Goal: Task Accomplishment & Management: Manage account settings

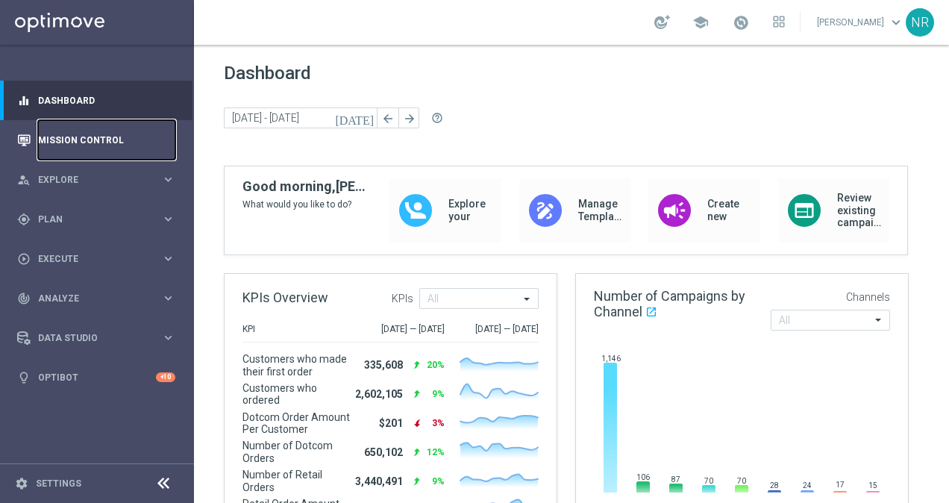
click at [90, 143] on link "Mission Control" at bounding box center [106, 140] width 137 height 40
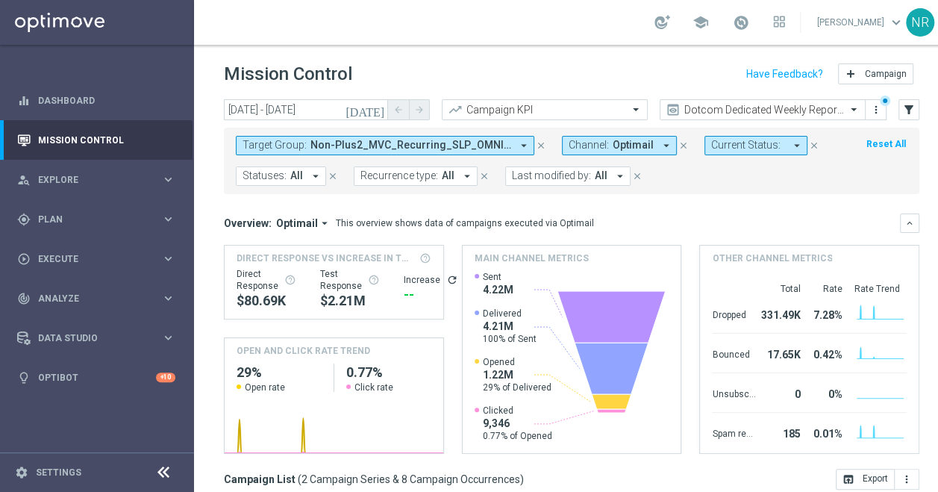
click at [556, 75] on div "Mission Control add Campaign" at bounding box center [572, 74] width 696 height 29
click at [493, 152] on button "Target Group: Non-Plus2_MVC_Recurring_SLP_OMNI_Monthly_Summary, Standard_Non-MV…" at bounding box center [385, 145] width 299 height 19
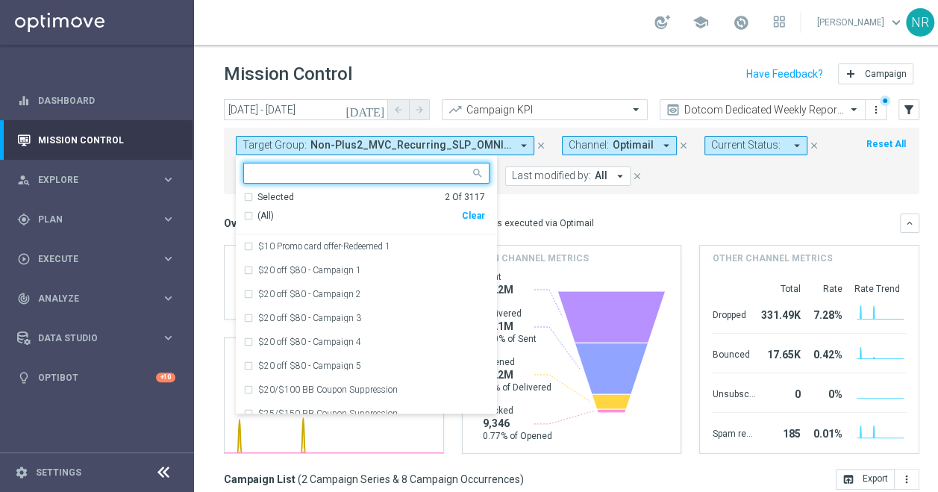
click at [0, 0] on div "Clear" at bounding box center [0, 0] width 0 height 0
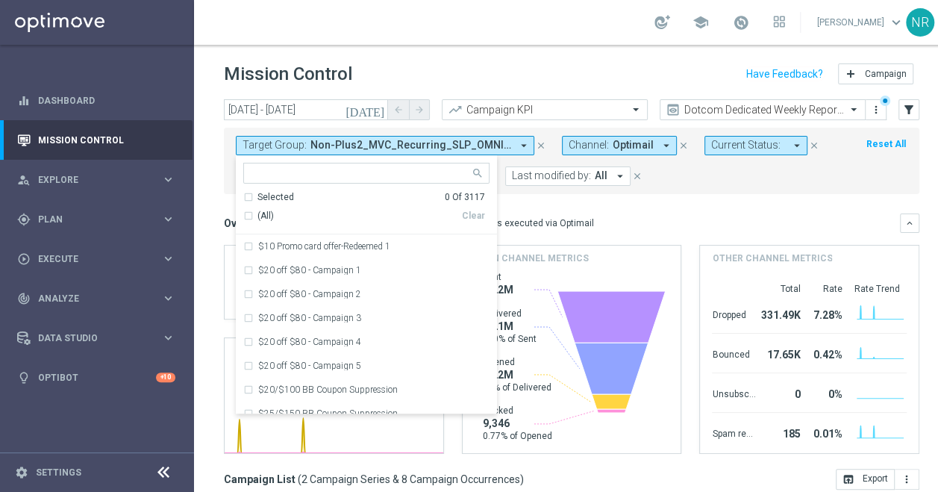
click at [381, 107] on icon "[DATE]" at bounding box center [366, 109] width 40 height 13
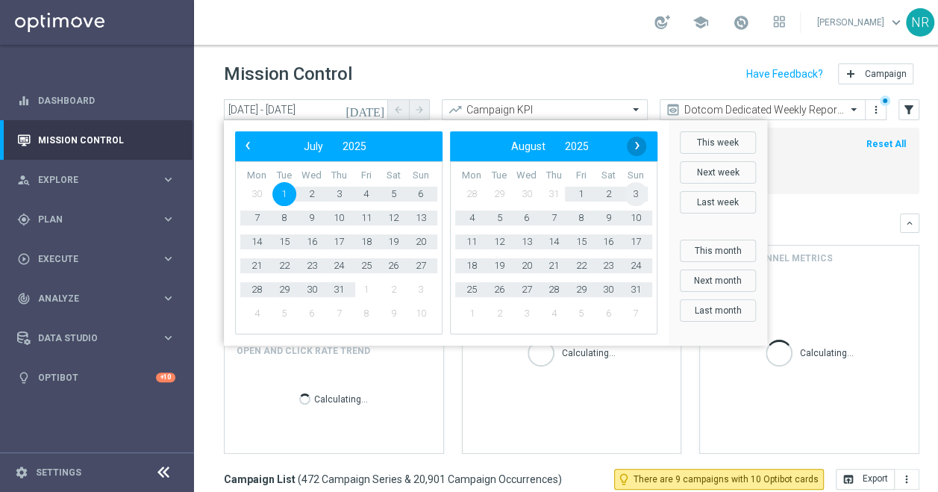
click at [635, 144] on span "›" at bounding box center [637, 145] width 19 height 19
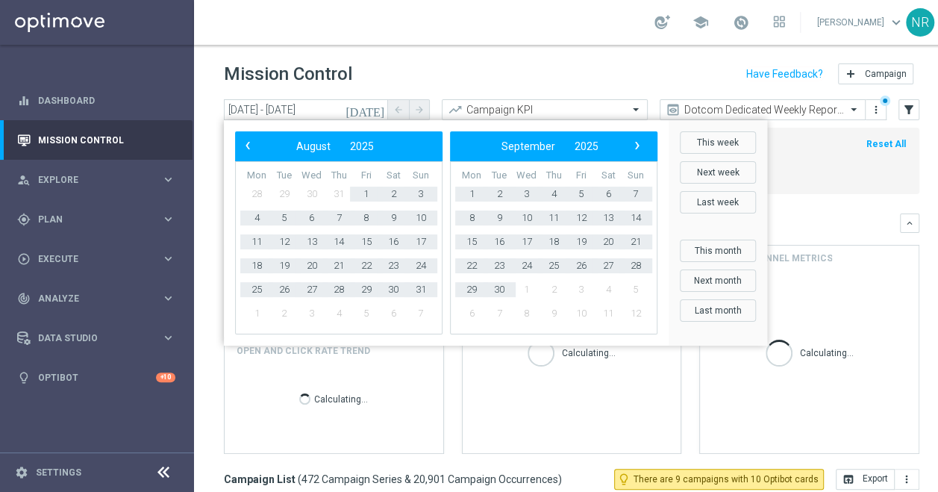
click at [631, 137] on bs-datepicker-navigation-view "‹ ​ September ​ 2025 ​ ›" at bounding box center [550, 146] width 193 height 19
click at [642, 157] on div "‹ ​ September ​ 2025 ​ ›" at bounding box center [553, 146] width 207 height 30
click at [643, 150] on span "›" at bounding box center [637, 145] width 19 height 19
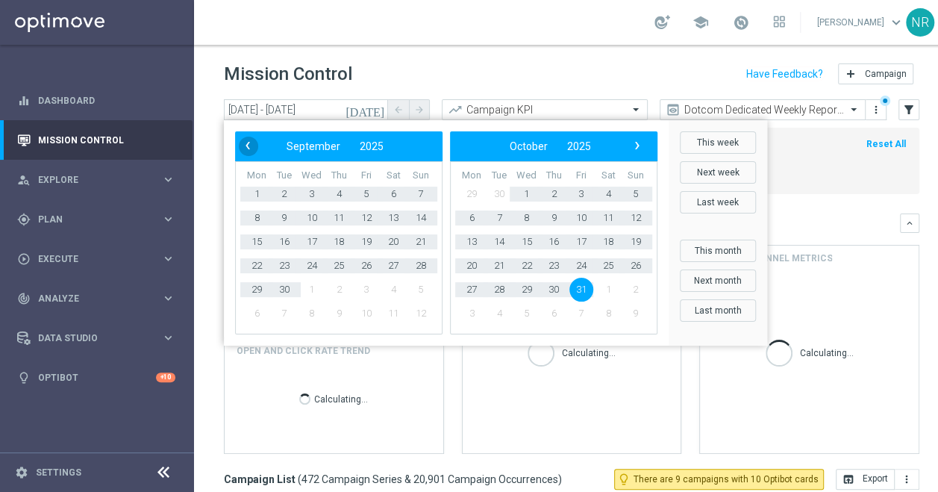
click at [254, 145] on span "‹" at bounding box center [247, 145] width 19 height 19
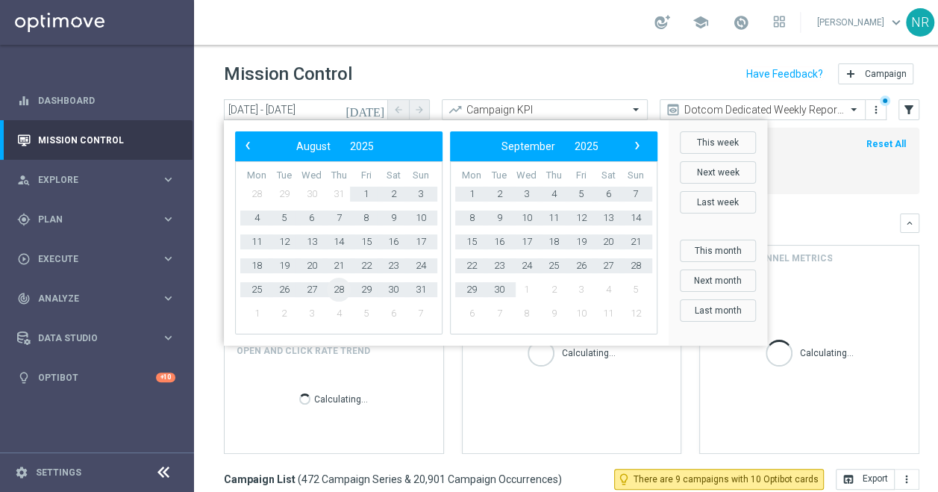
click at [343, 287] on span "28" at bounding box center [339, 290] width 24 height 24
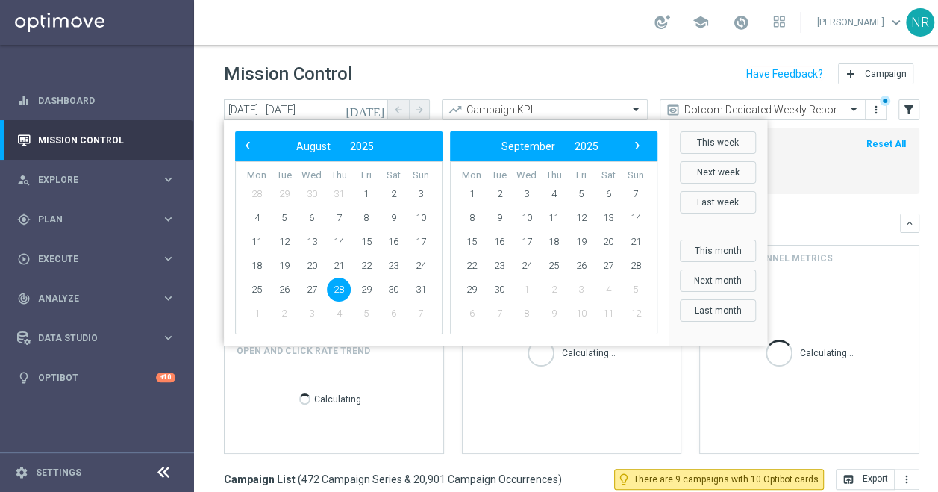
click at [343, 287] on span "28" at bounding box center [339, 290] width 24 height 24
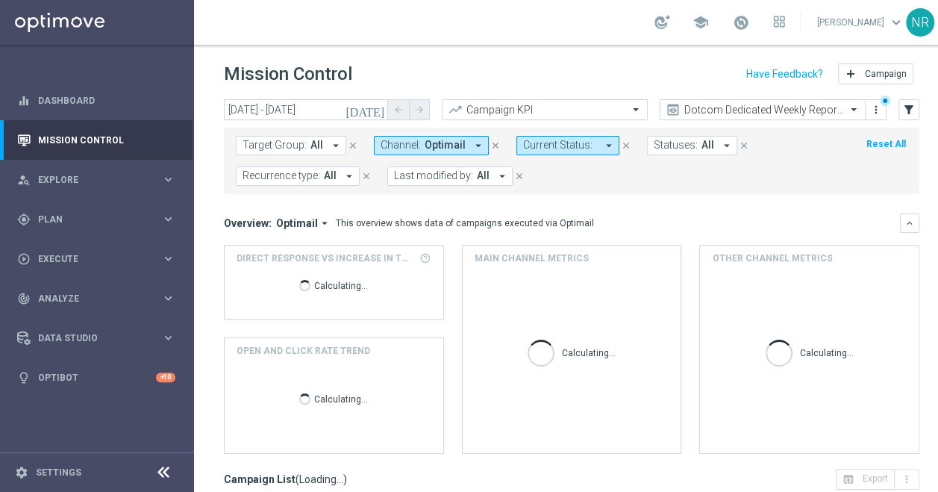
type input "[DATE] - [DATE]"
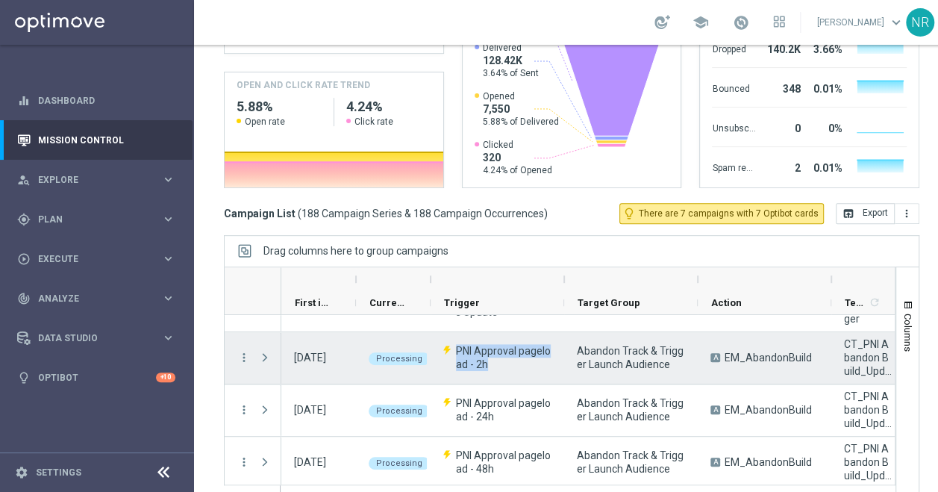
drag, startPoint x: 506, startPoint y: 363, endPoint x: 454, endPoint y: 349, distance: 54.1
click at [454, 349] on p "PNI Approval pageload - 2h" at bounding box center [497, 357] width 108 height 27
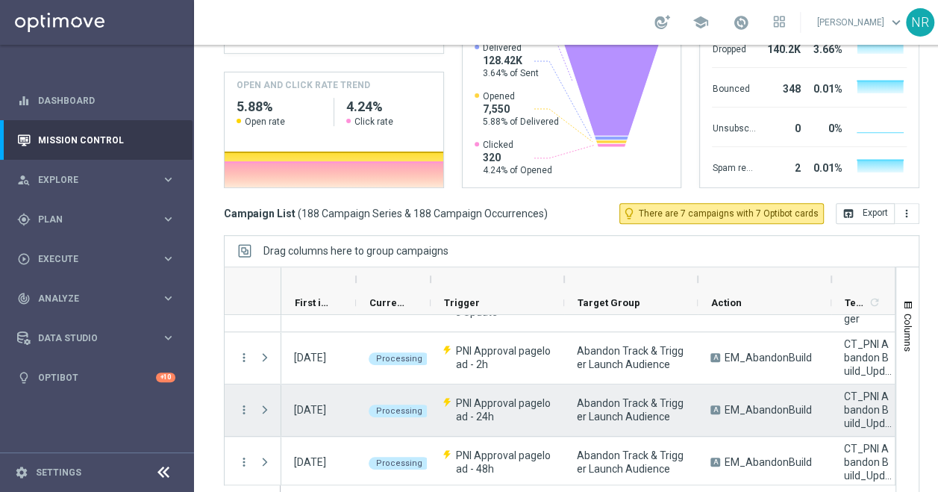
drag, startPoint x: 519, startPoint y: 412, endPoint x: 493, endPoint y: 412, distance: 26.1
click at [493, 412] on span "PNI Approval pageload - 24h" at bounding box center [504, 409] width 96 height 27
drag, startPoint x: 494, startPoint y: 414, endPoint x: 455, endPoint y: 405, distance: 40.0
click at [456, 405] on span "PNI Approval pageload - 24h" at bounding box center [504, 409] width 96 height 27
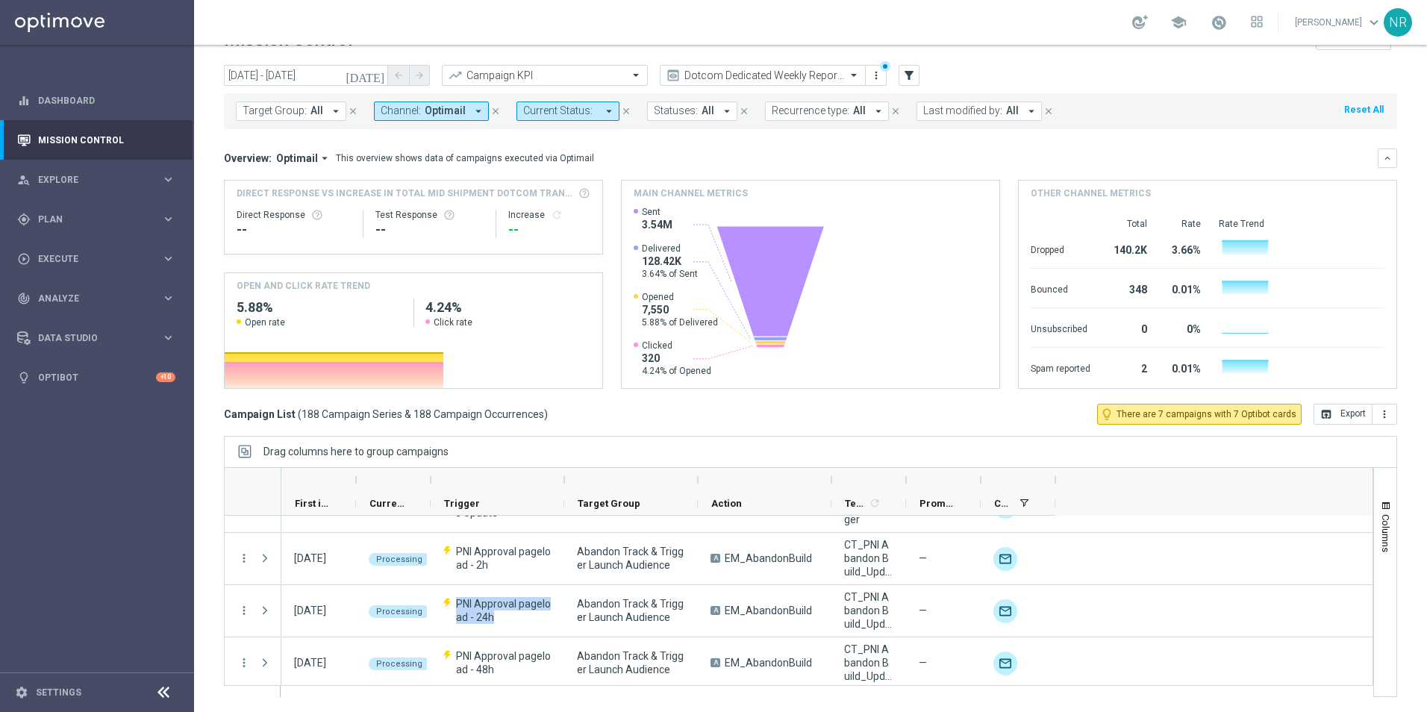
scroll to position [871, 0]
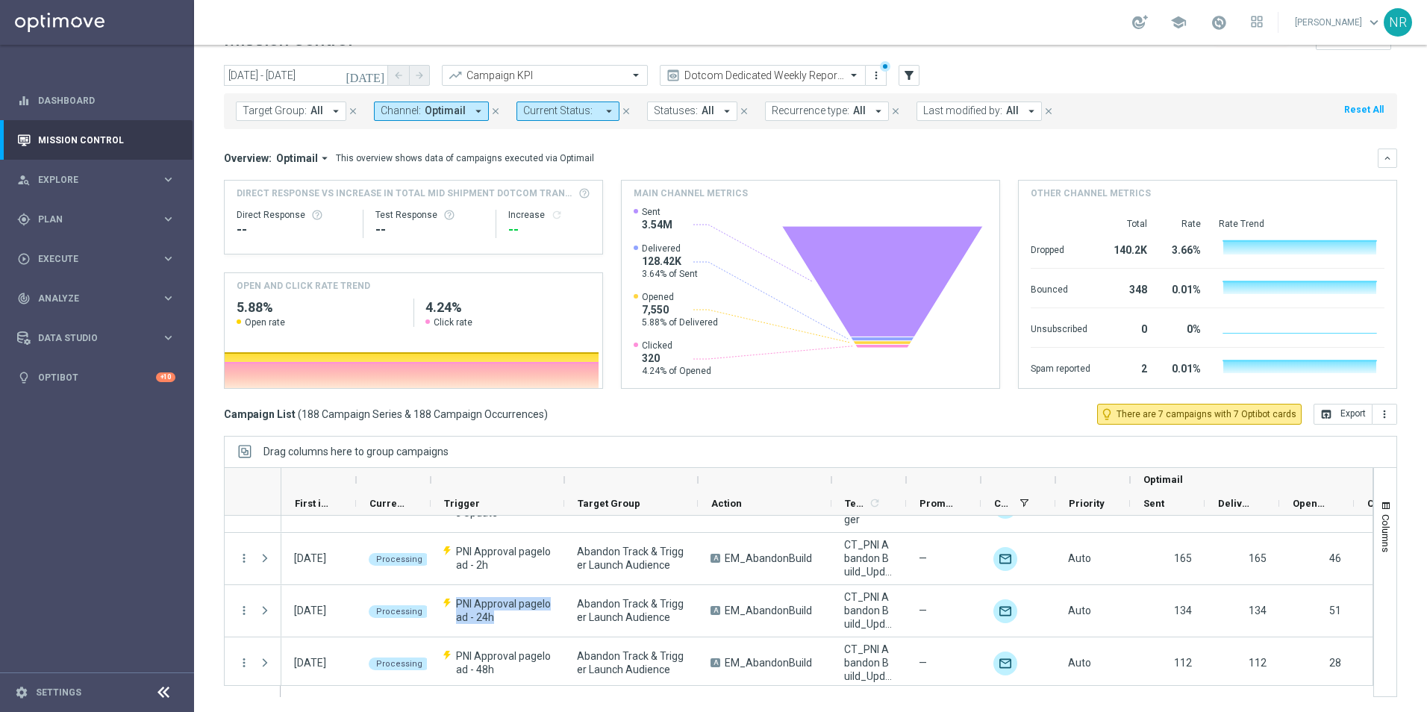
click at [766, 419] on div "Campaign List ( 188 Campaign Series & 188 Campaign Occurrences ) lightbulb_outl…" at bounding box center [810, 414] width 1173 height 21
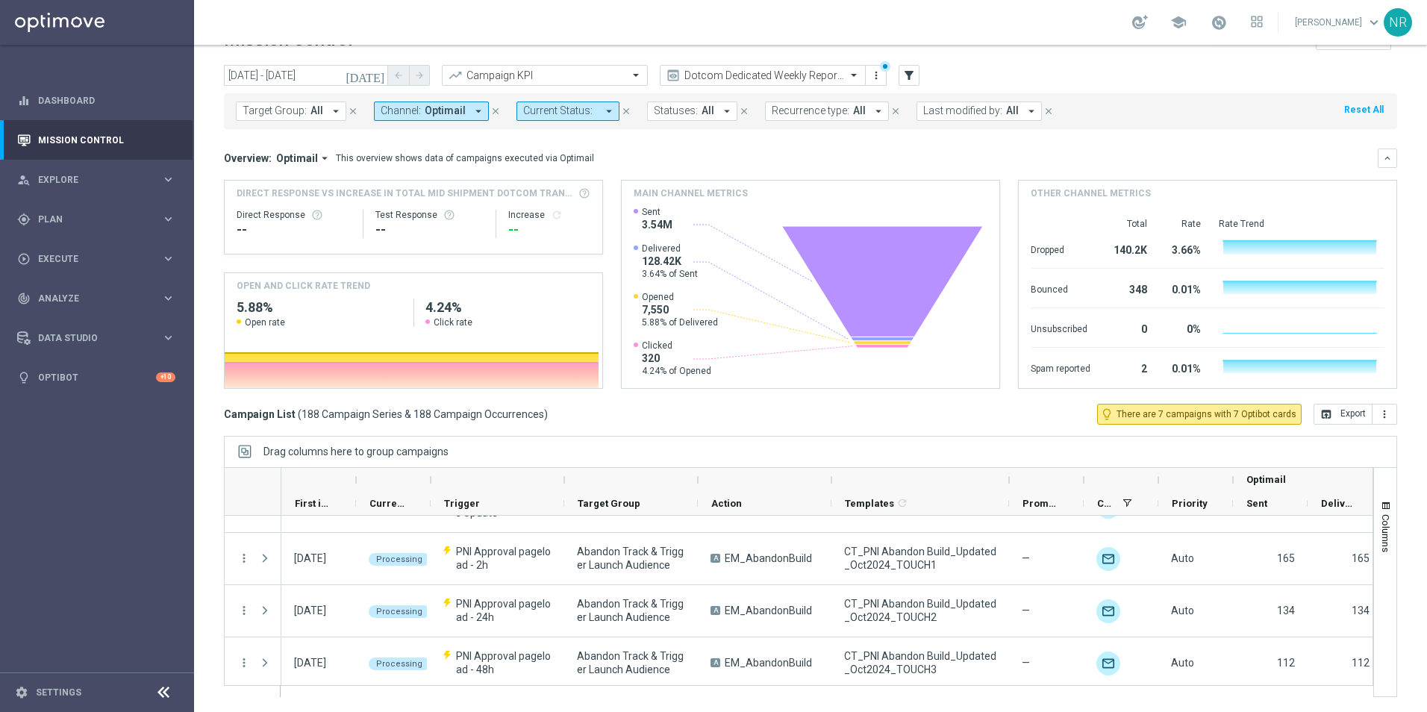
drag, startPoint x: 908, startPoint y: 484, endPoint x: 1011, endPoint y: 482, distance: 103.8
click at [949, 482] on div at bounding box center [1009, 480] width 6 height 24
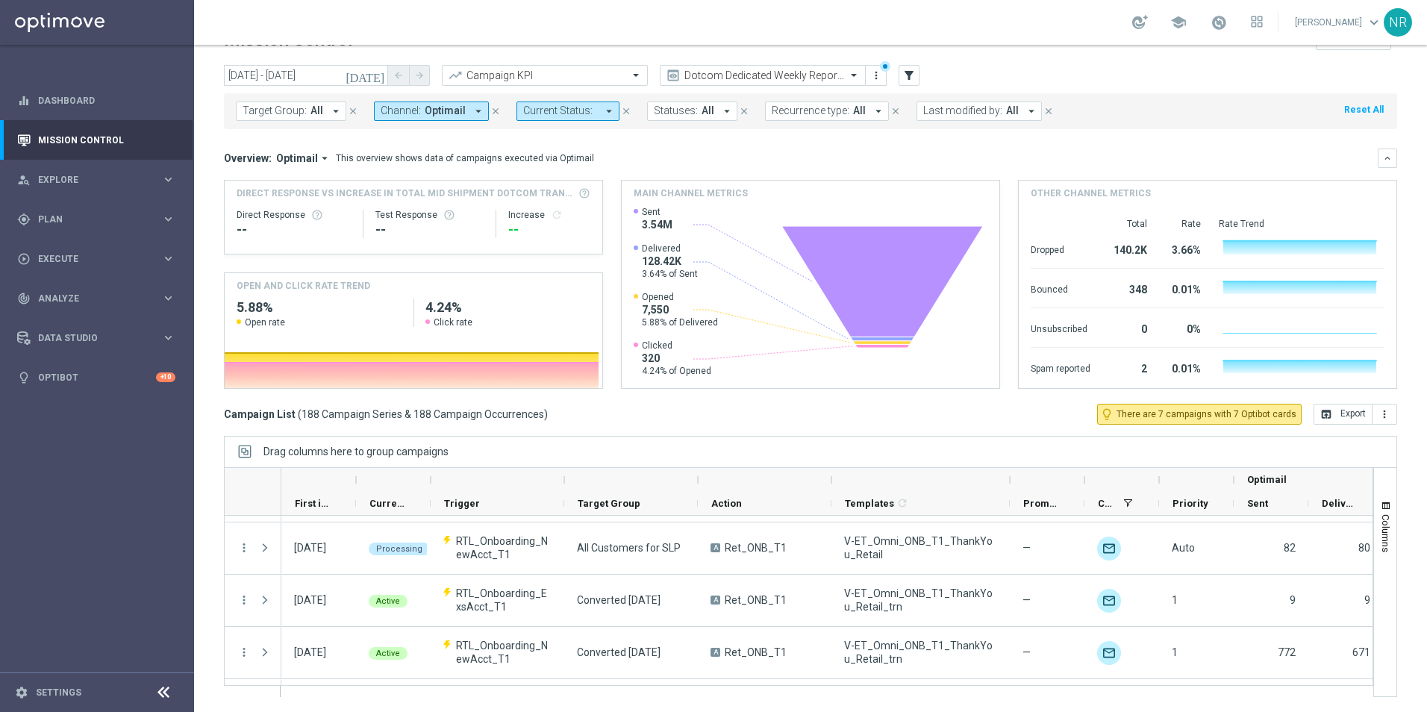
scroll to position [2090, 0]
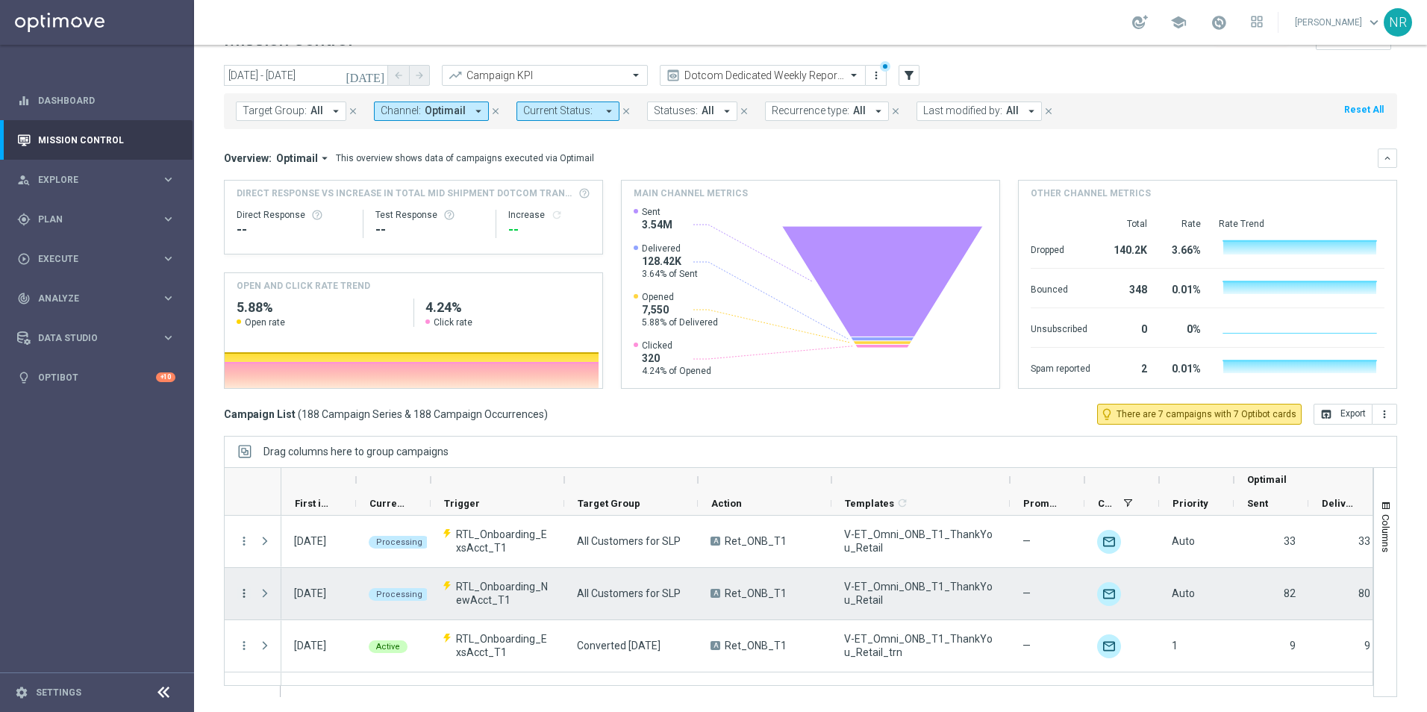
click at [239, 502] on icon "more_vert" at bounding box center [243, 593] width 13 height 13
click at [300, 502] on div "Edit" at bounding box center [342, 548] width 139 height 10
click at [243, 502] on icon "more_vert" at bounding box center [243, 593] width 13 height 13
click at [288, 459] on span "Campaign Details" at bounding box center [310, 458] width 75 height 10
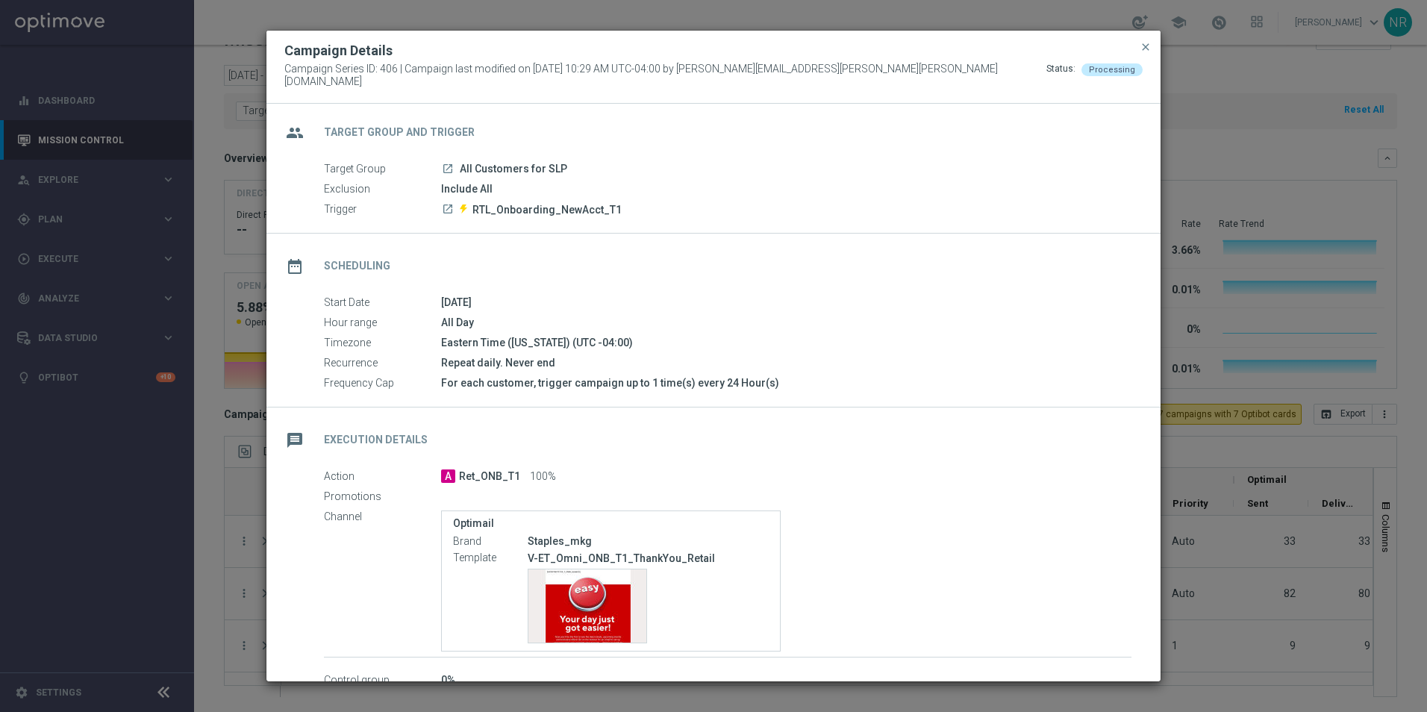
scroll to position [0, 0]
click at [949, 53] on span "close" at bounding box center [1146, 47] width 12 height 12
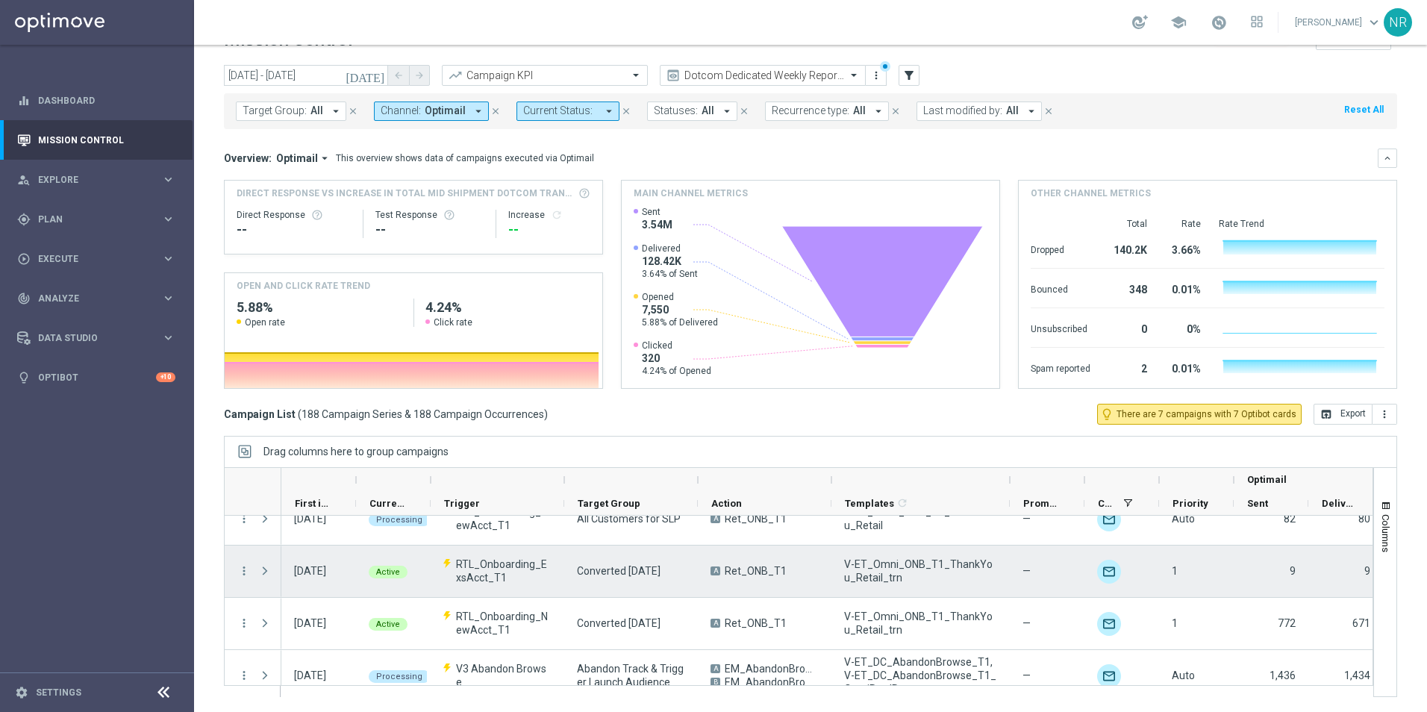
scroll to position [2090, 0]
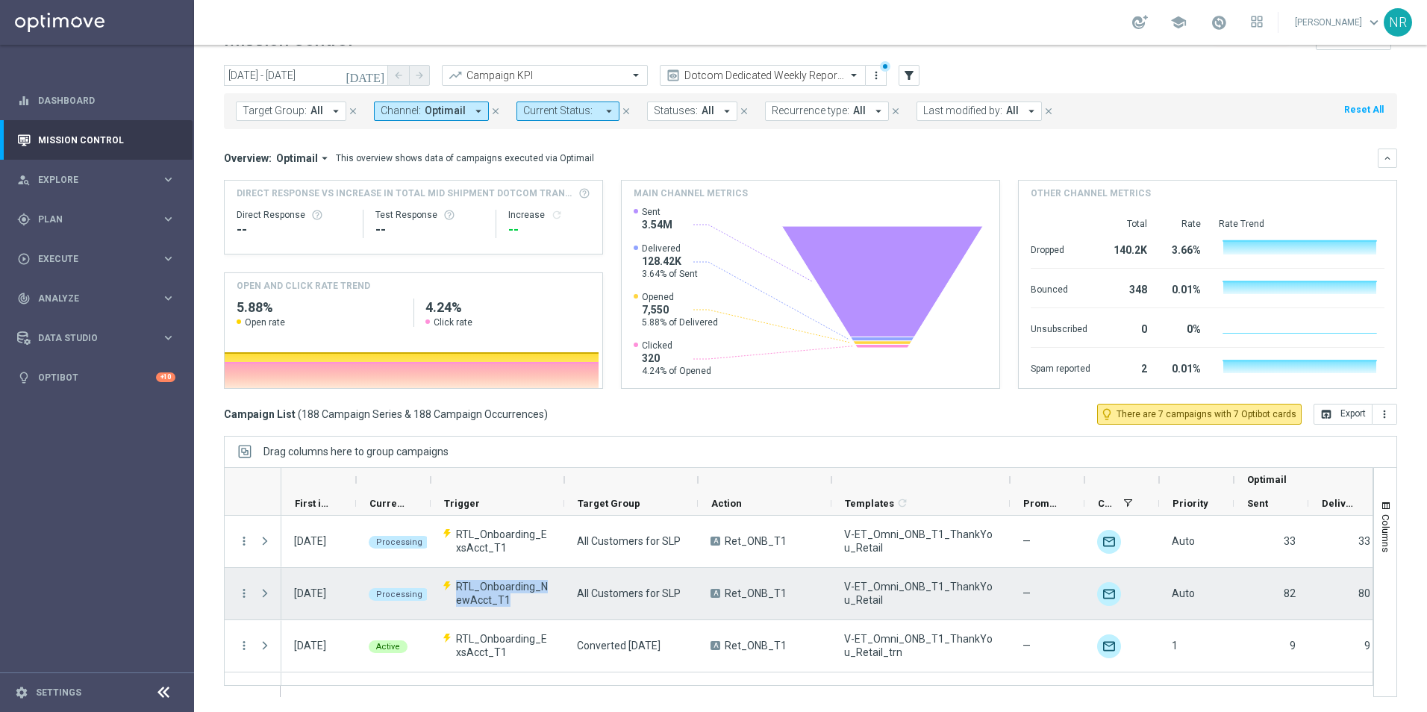
drag, startPoint x: 508, startPoint y: 602, endPoint x: 443, endPoint y: 583, distance: 66.8
click at [443, 502] on p "RTL_Onboarding_NewAcct_T1" at bounding box center [497, 593] width 108 height 27
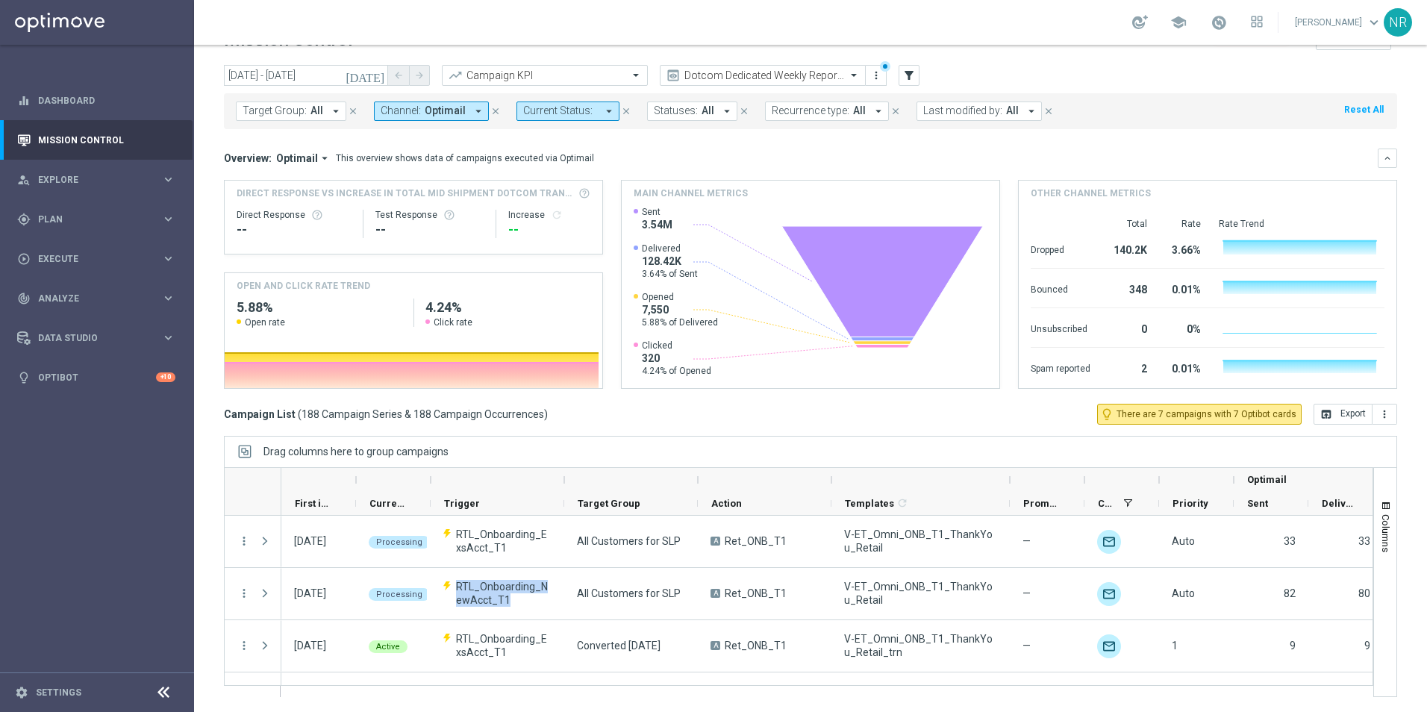
drag, startPoint x: 443, startPoint y: 583, endPoint x: 487, endPoint y: 589, distance: 44.4
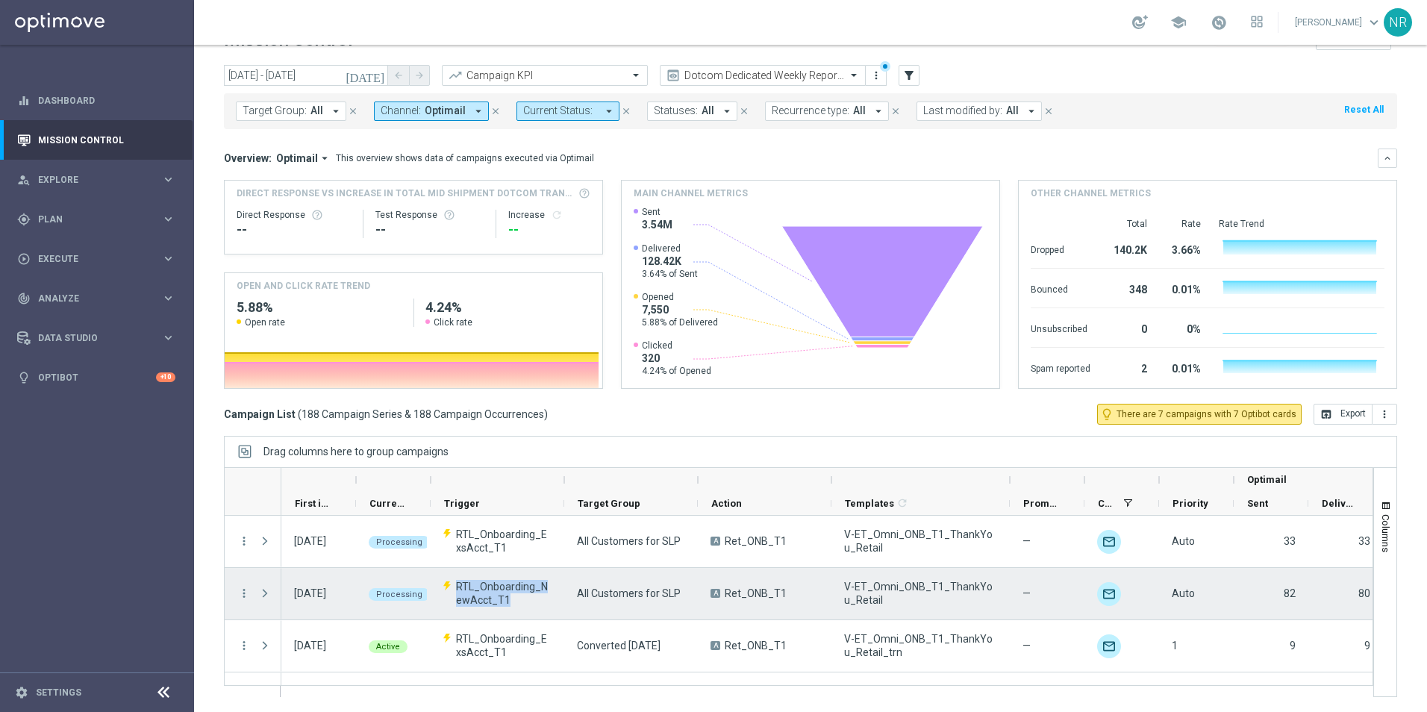
copy p "RTL_Onboarding_NewAcct_T1"
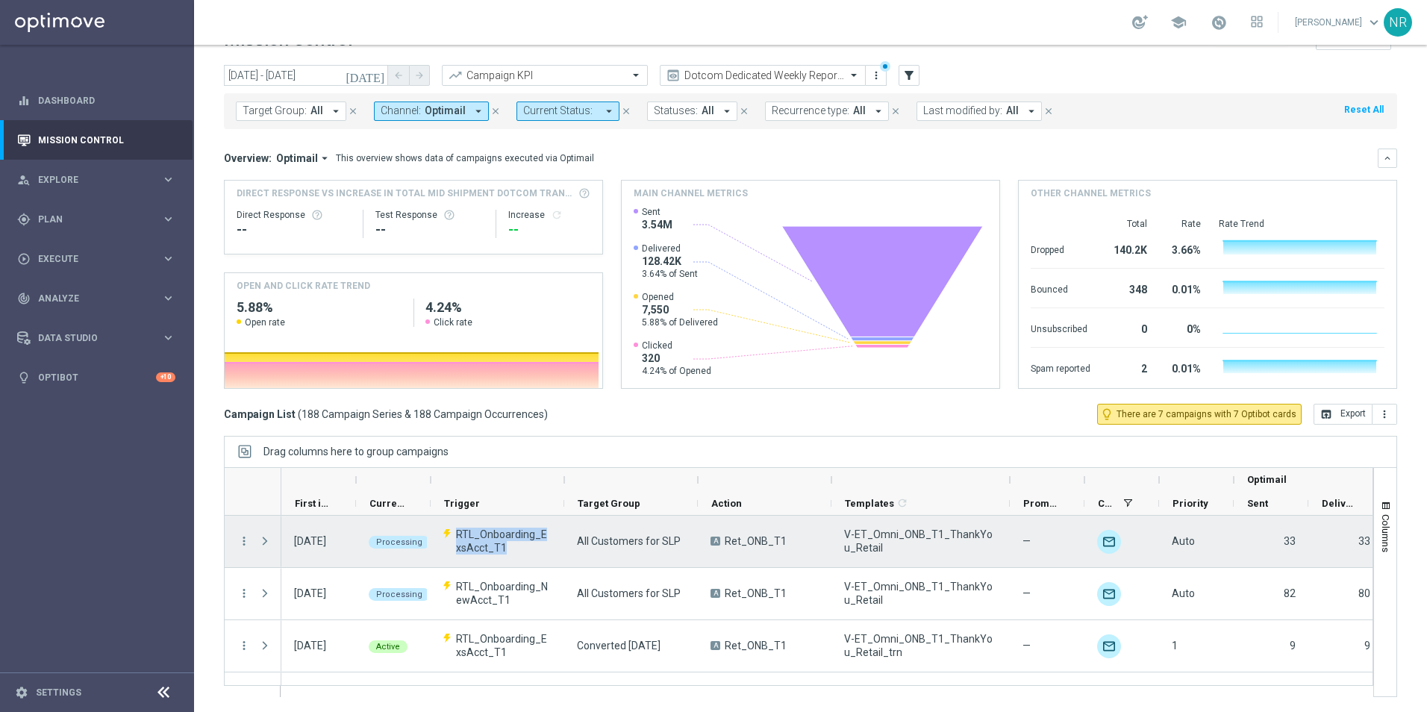
drag, startPoint x: 525, startPoint y: 553, endPoint x: 444, endPoint y: 538, distance: 82.7
click at [444, 502] on p "RTL_Onboarding_ExsAcct_T1" at bounding box center [497, 541] width 108 height 27
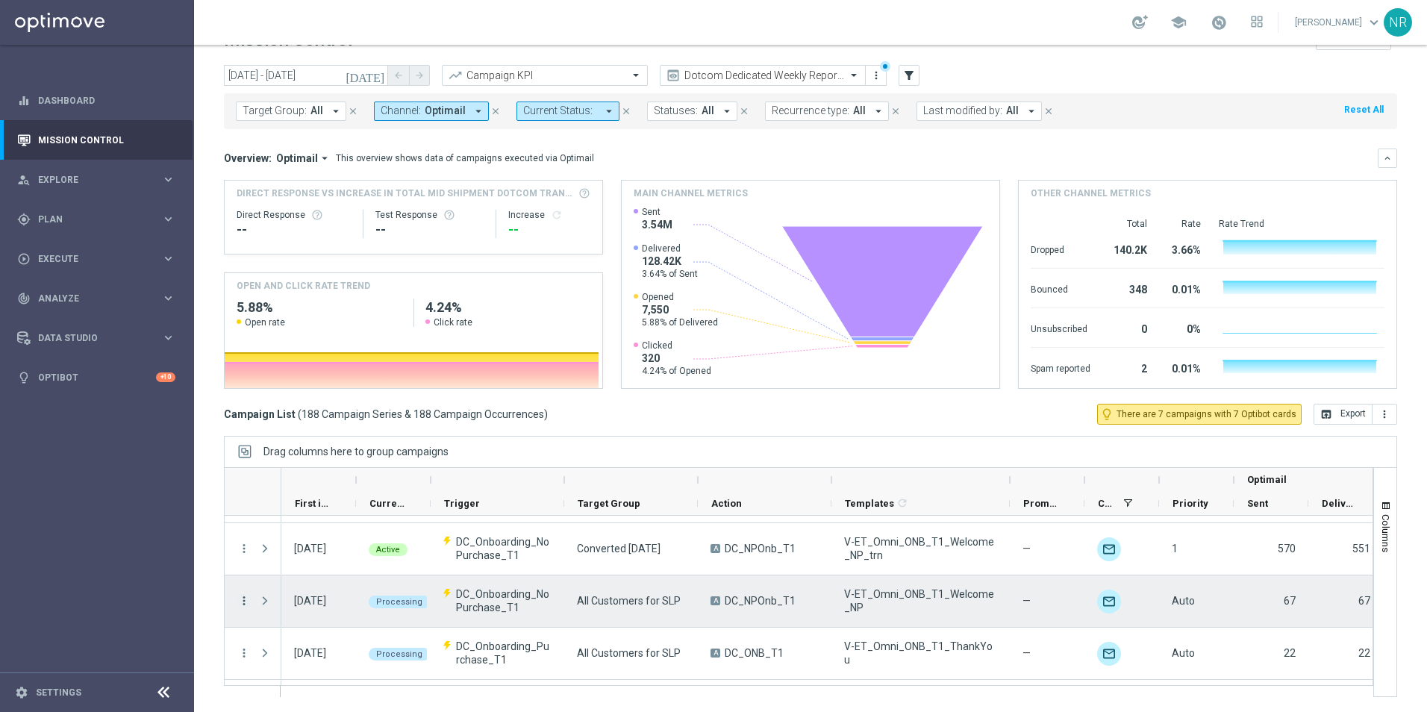
click at [246, 502] on icon "more_vert" at bounding box center [243, 600] width 13 height 13
click at [299, 464] on span "Campaign Details" at bounding box center [310, 465] width 75 height 10
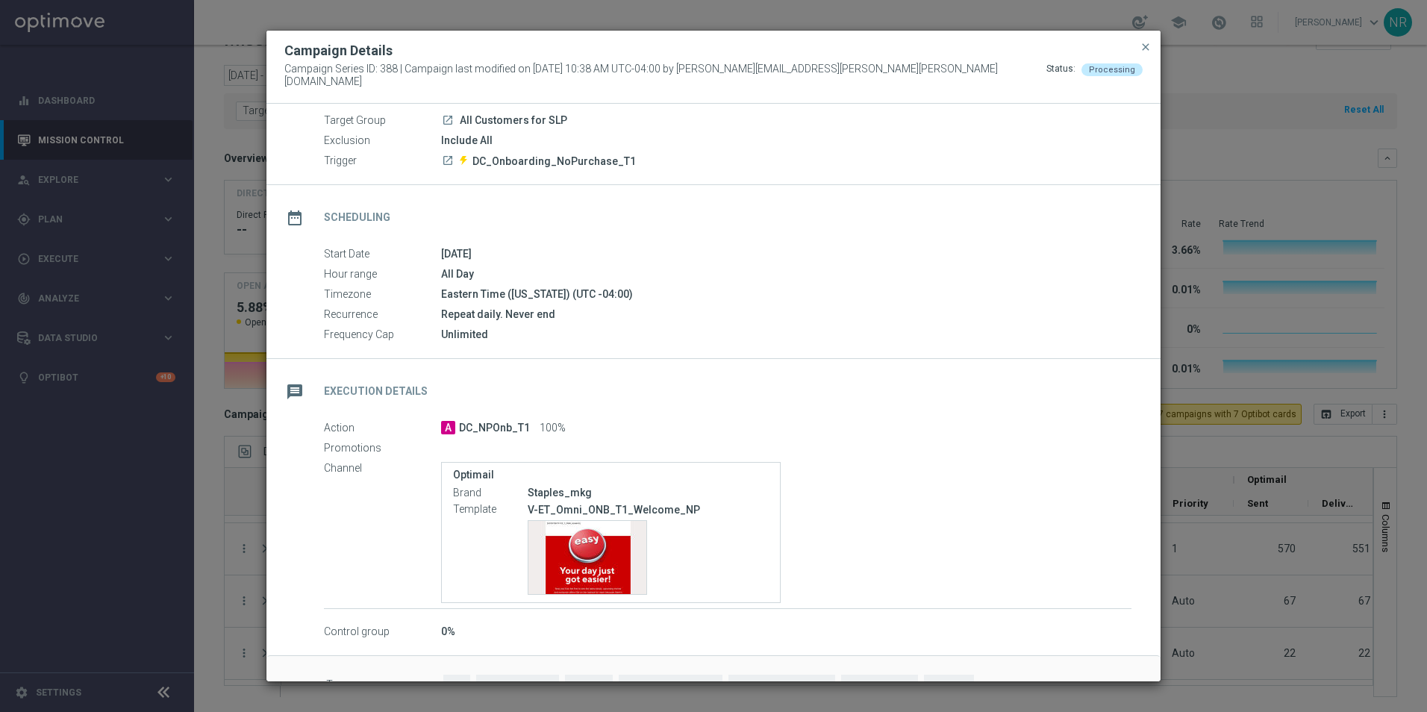
scroll to position [90, 0]
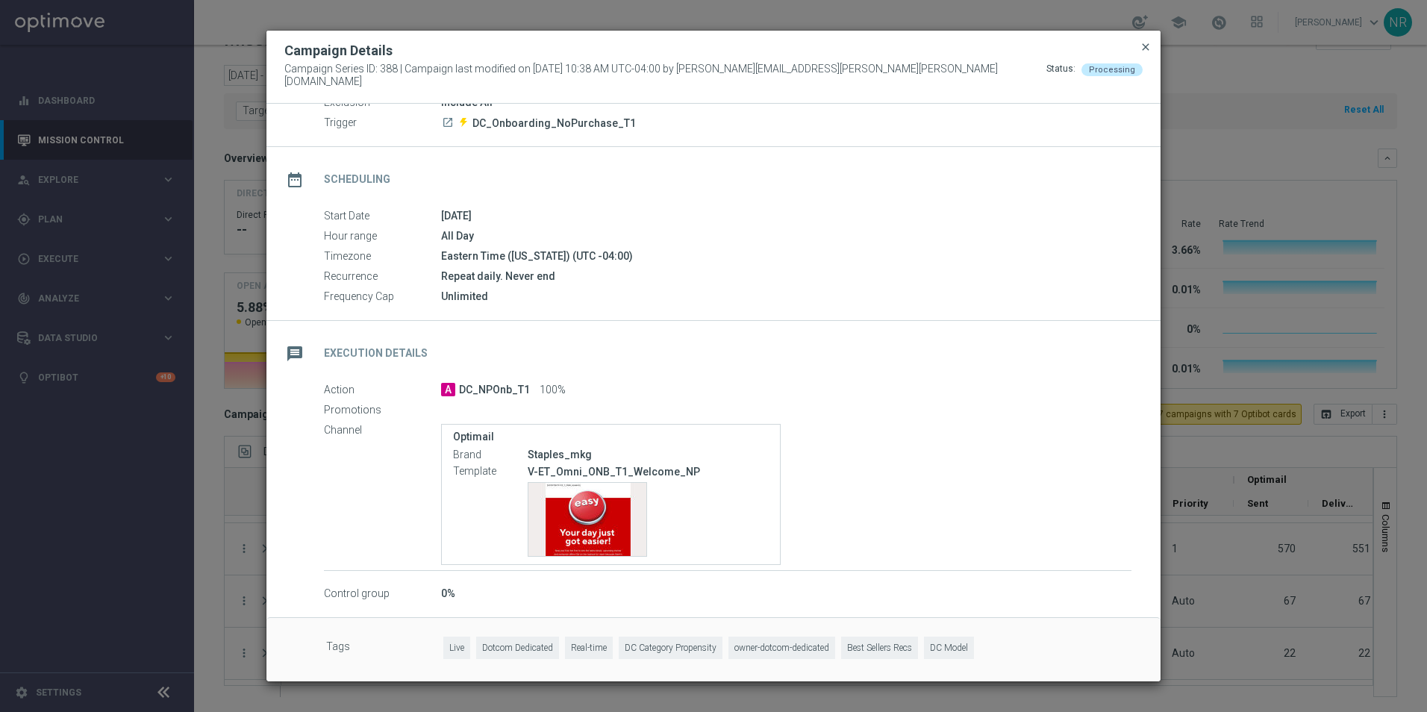
click at [949, 53] on span "close" at bounding box center [1146, 47] width 12 height 12
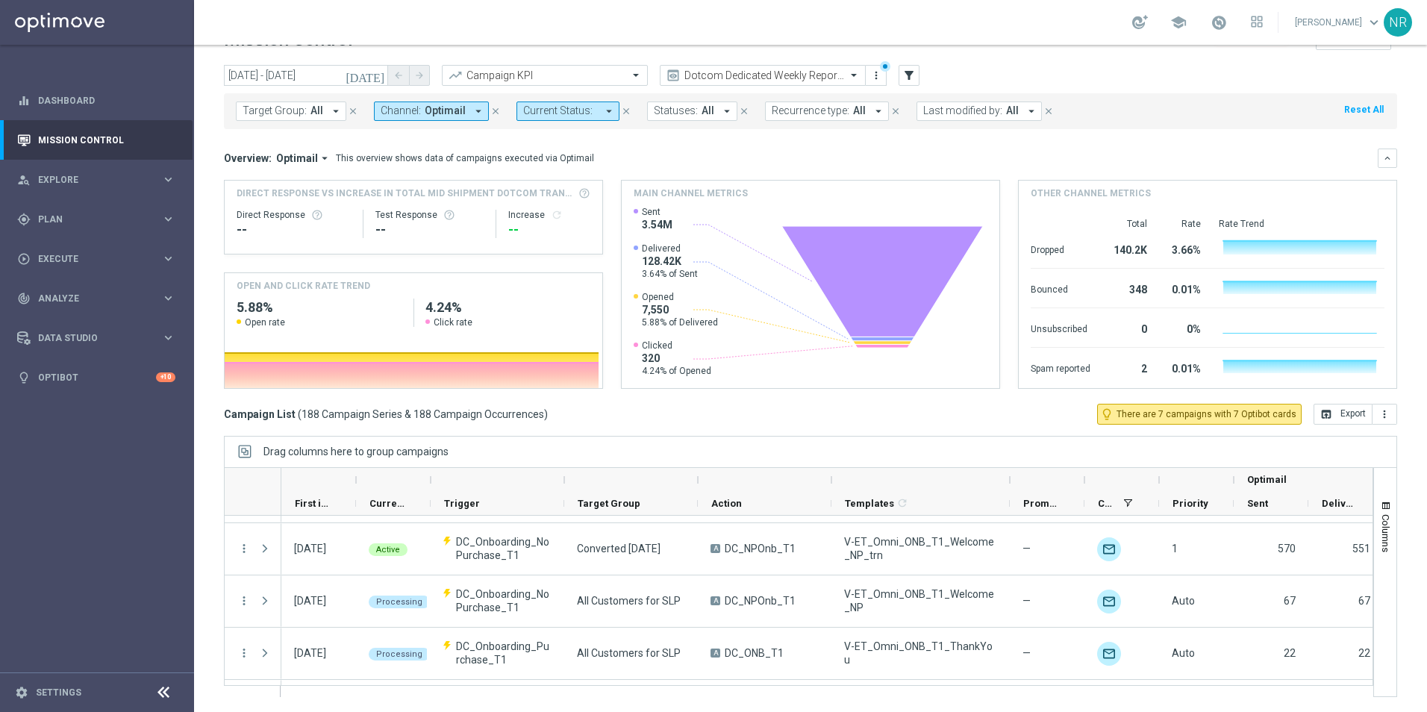
click at [949, 59] on header "Mission Control add Campaign" at bounding box center [810, 37] width 1233 height 54
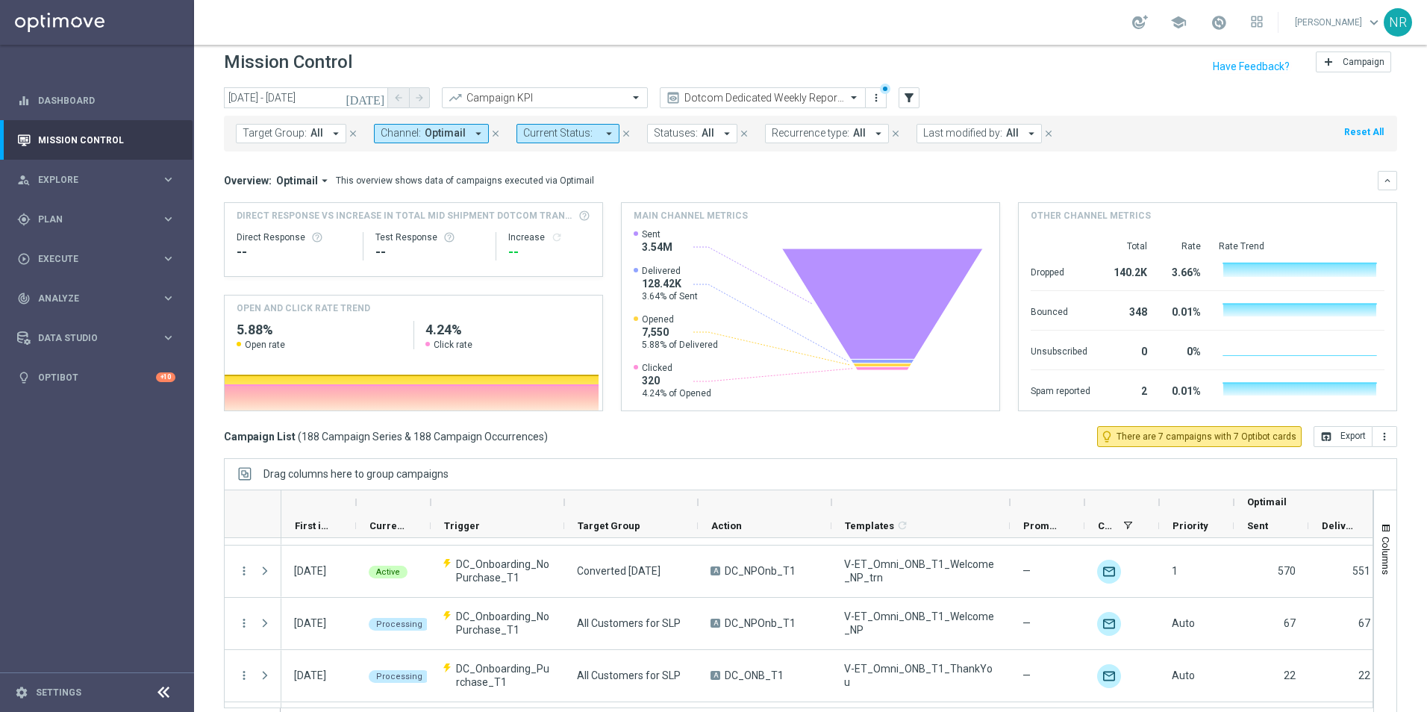
scroll to position [0, 0]
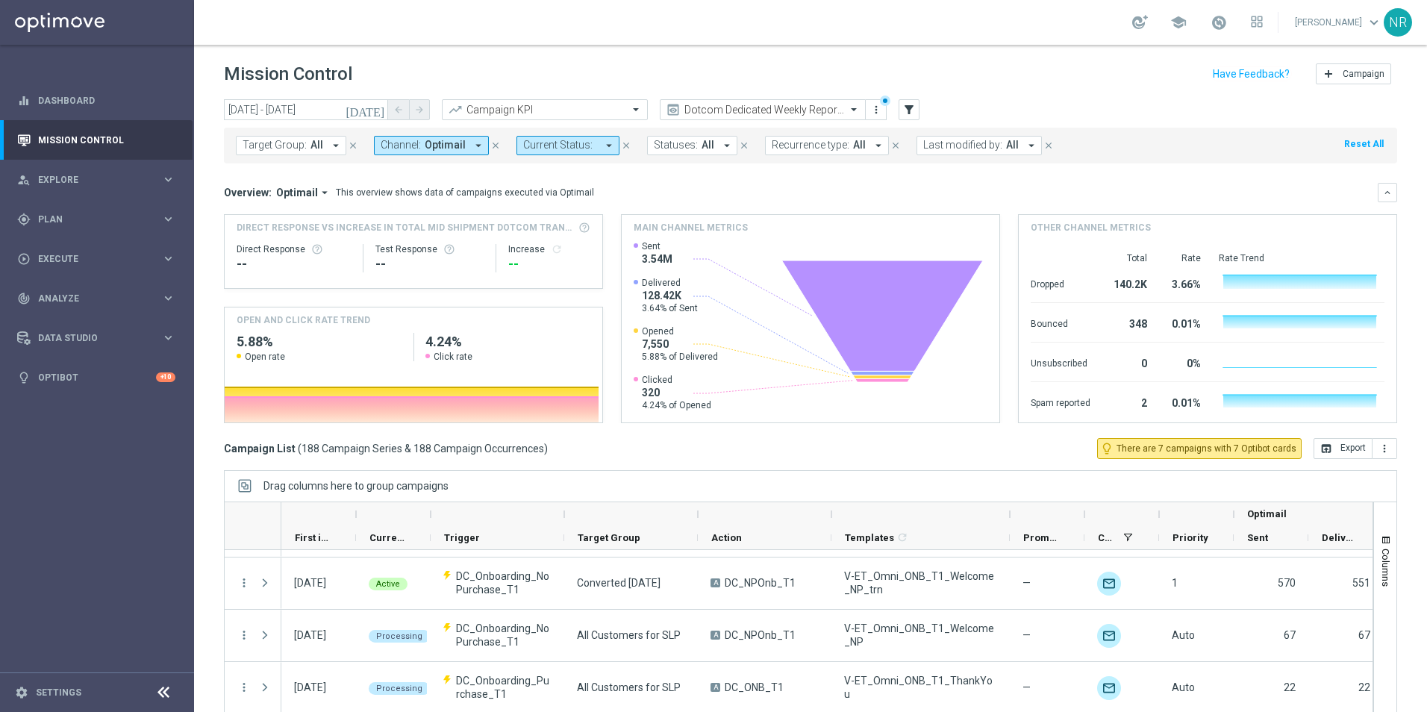
click at [949, 99] on div "[DATE] [DATE] - [DATE] arrow_back arrow_forward Campaign KPI trending_up Dotcom…" at bounding box center [810, 110] width 1173 height 22
click at [87, 209] on div "gps_fixed Plan keyboard_arrow_right" at bounding box center [96, 219] width 193 height 40
click at [89, 246] on link "Target Groups" at bounding box center [97, 250] width 116 height 12
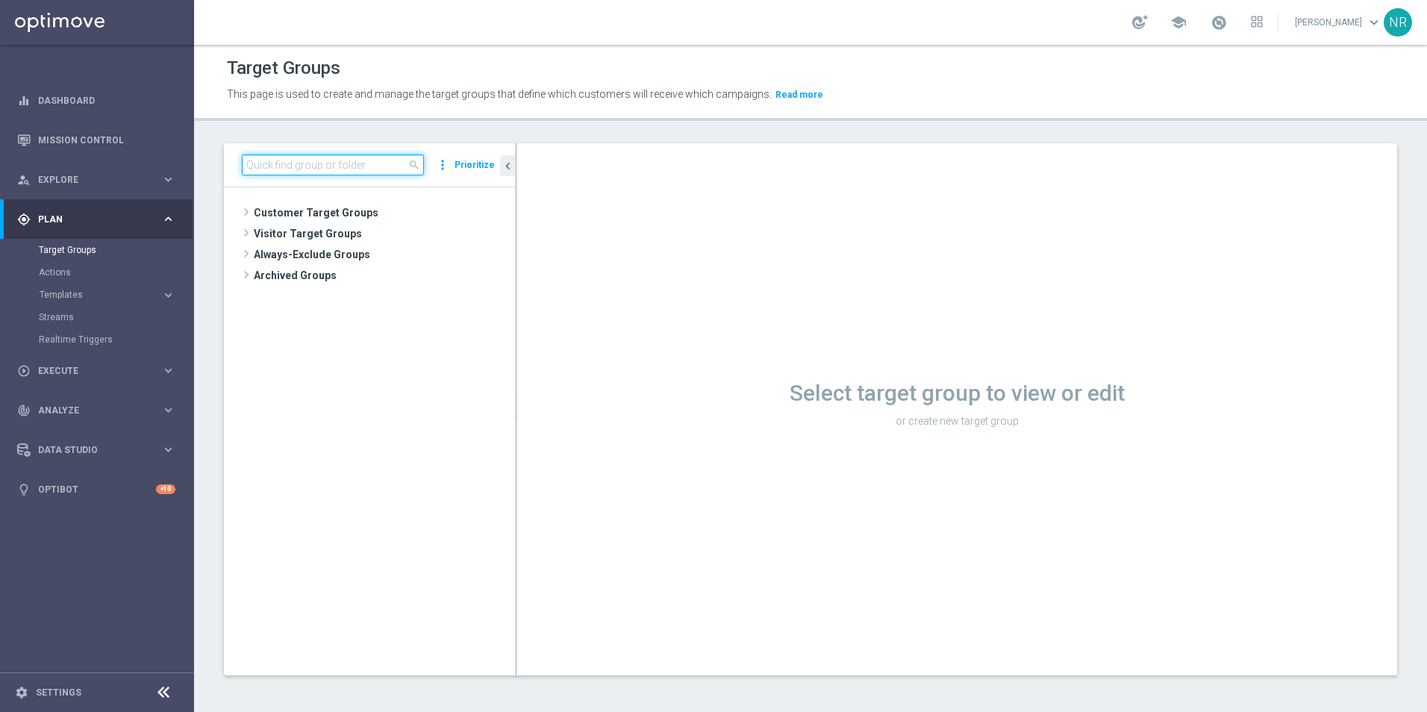
click at [320, 165] on input at bounding box center [333, 164] width 182 height 21
type input "l"
type input "inac"
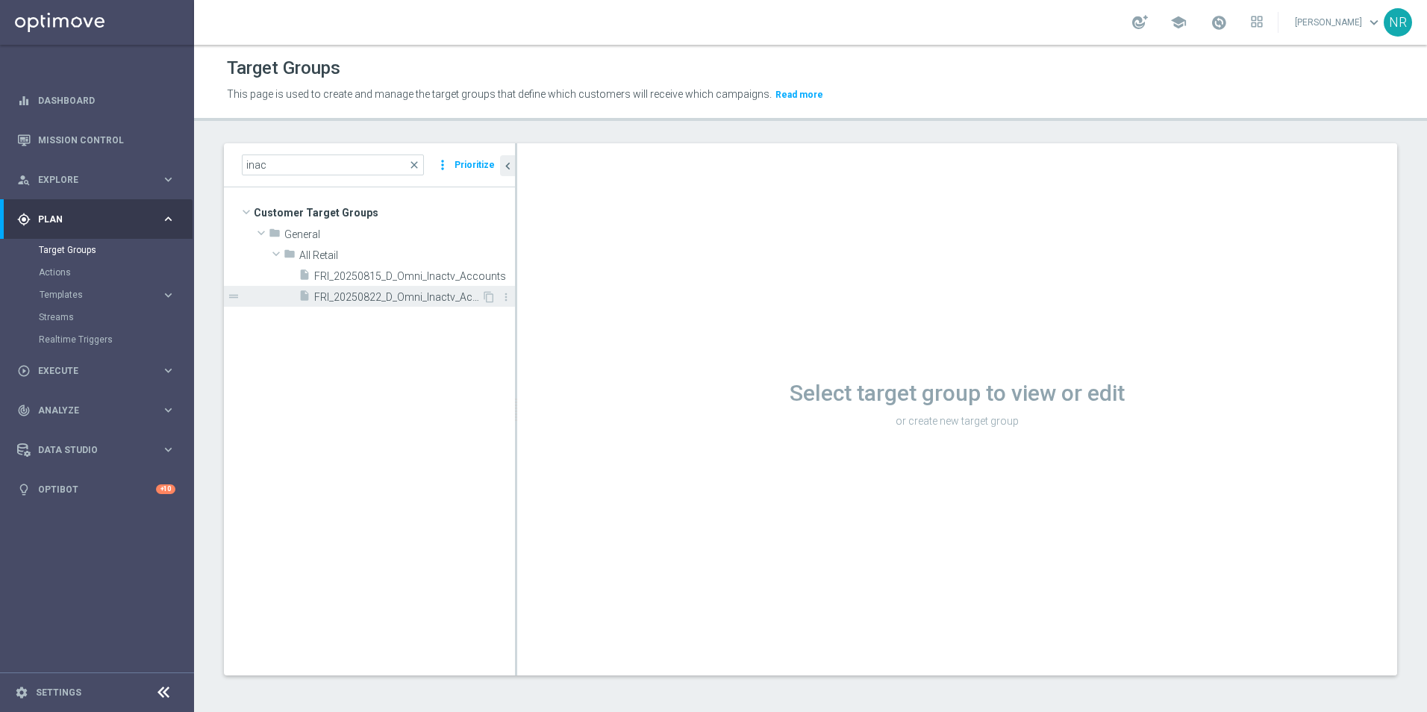
click at [407, 292] on span "FRI_20250822_D_Omni_Inactv_Accounts" at bounding box center [397, 297] width 167 height 13
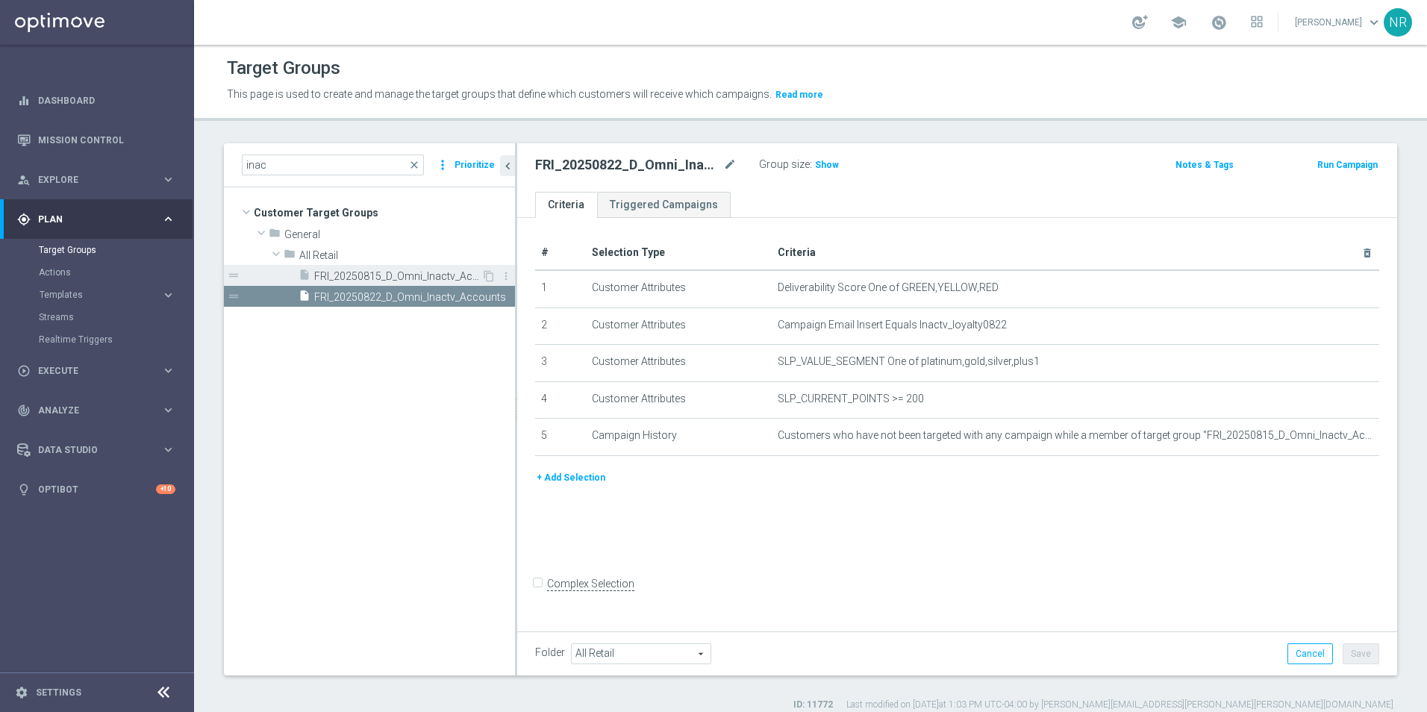
click at [411, 284] on div "insert_drive_file FRI_20250815_D_Omni_Inactv_Accounts" at bounding box center [390, 275] width 183 height 21
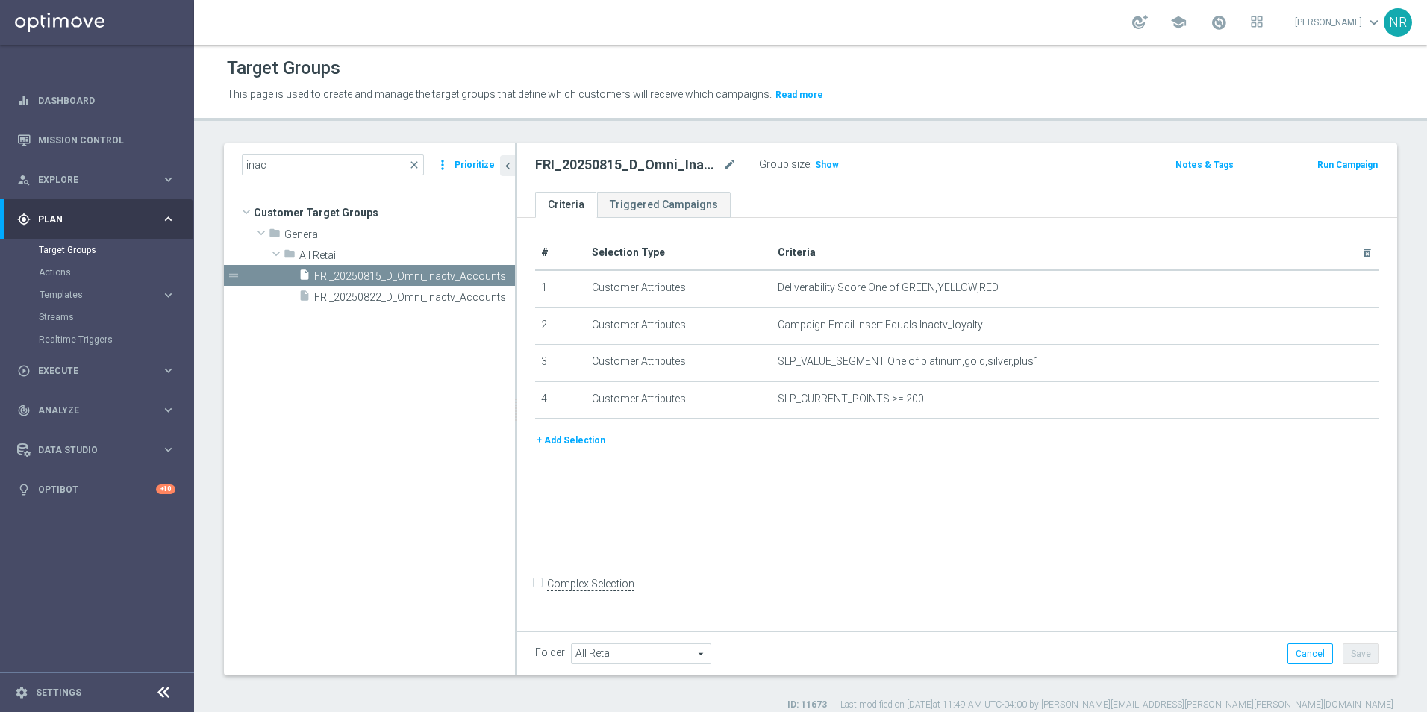
click at [880, 83] on div "This page is used to create and manage the target groups that define which cust…" at bounding box center [662, 95] width 893 height 24
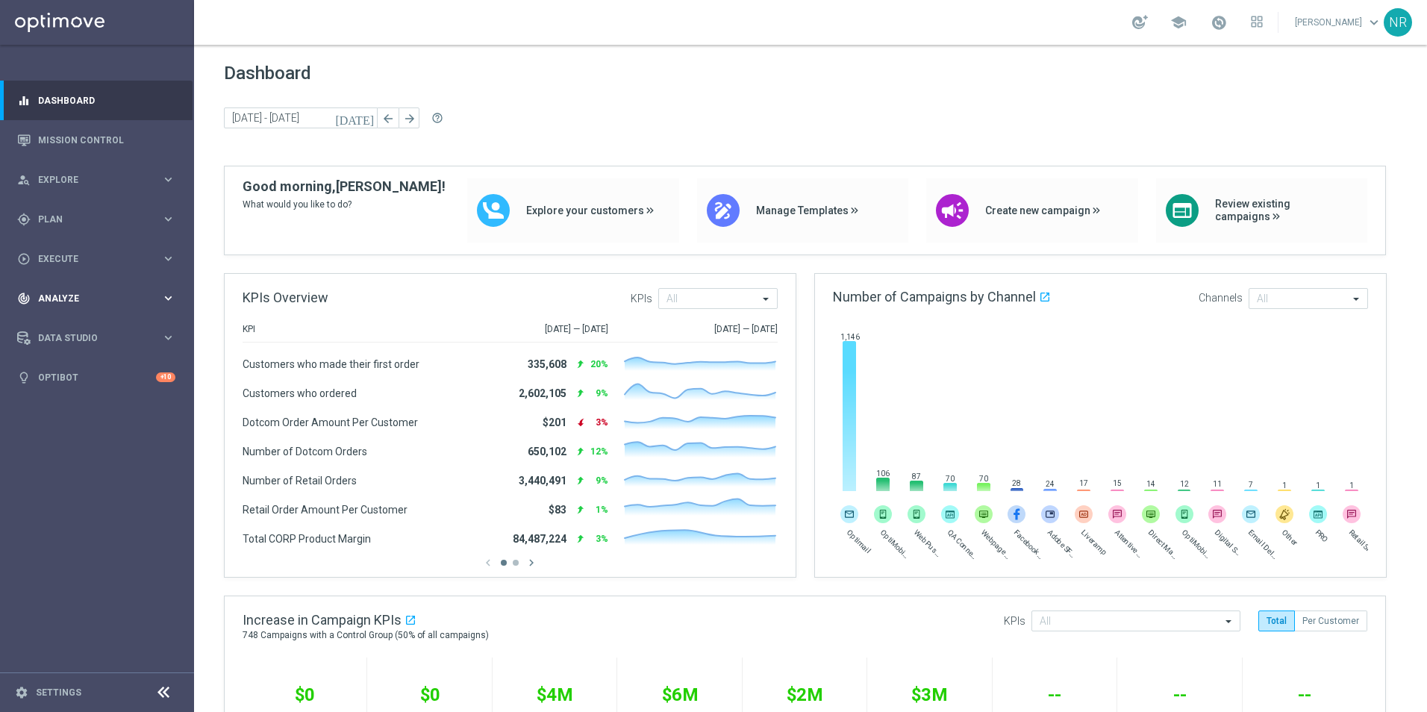
click at [76, 303] on div "track_changes Analyze" at bounding box center [89, 298] width 144 height 13
click at [89, 260] on span "Execute" at bounding box center [99, 258] width 123 height 9
click at [66, 216] on span "Plan" at bounding box center [99, 219] width 123 height 9
click at [97, 334] on link "Realtime Triggers" at bounding box center [97, 340] width 116 height 12
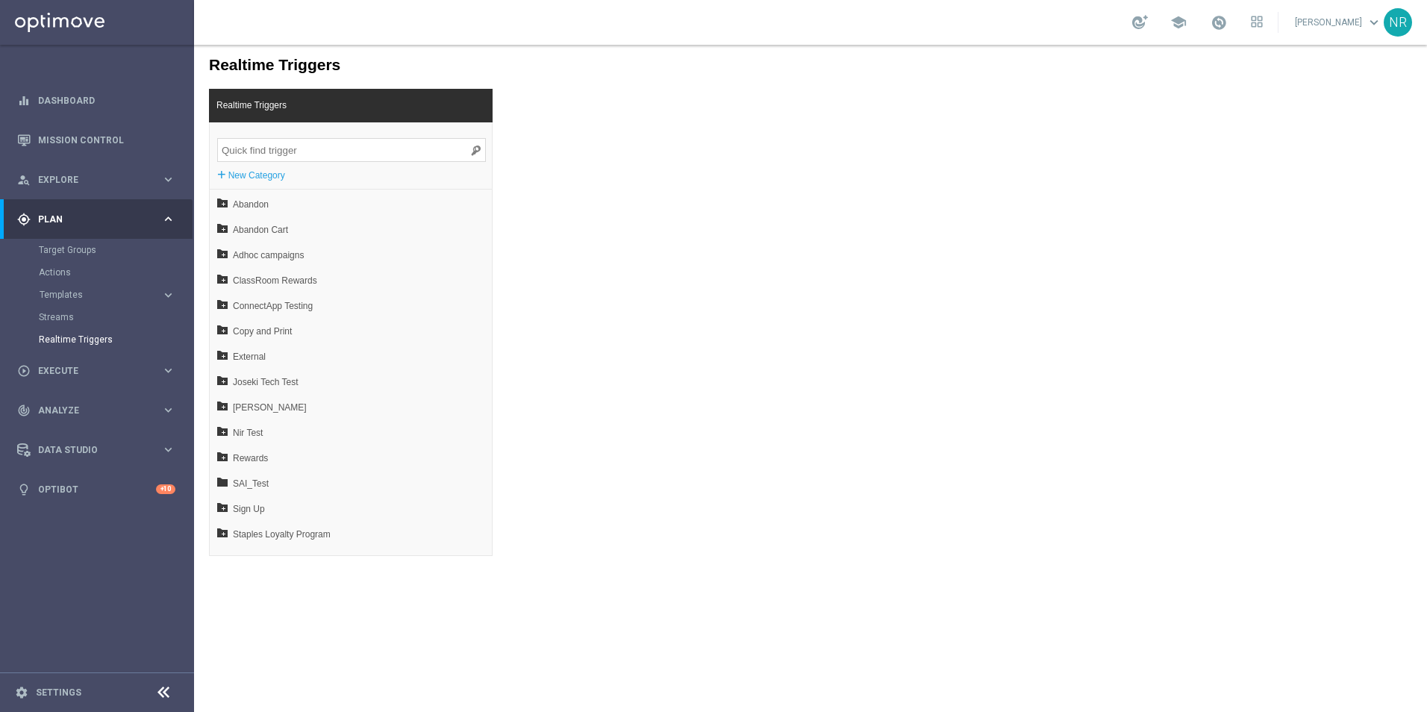
click at [343, 151] on input "search" at bounding box center [351, 150] width 269 height 24
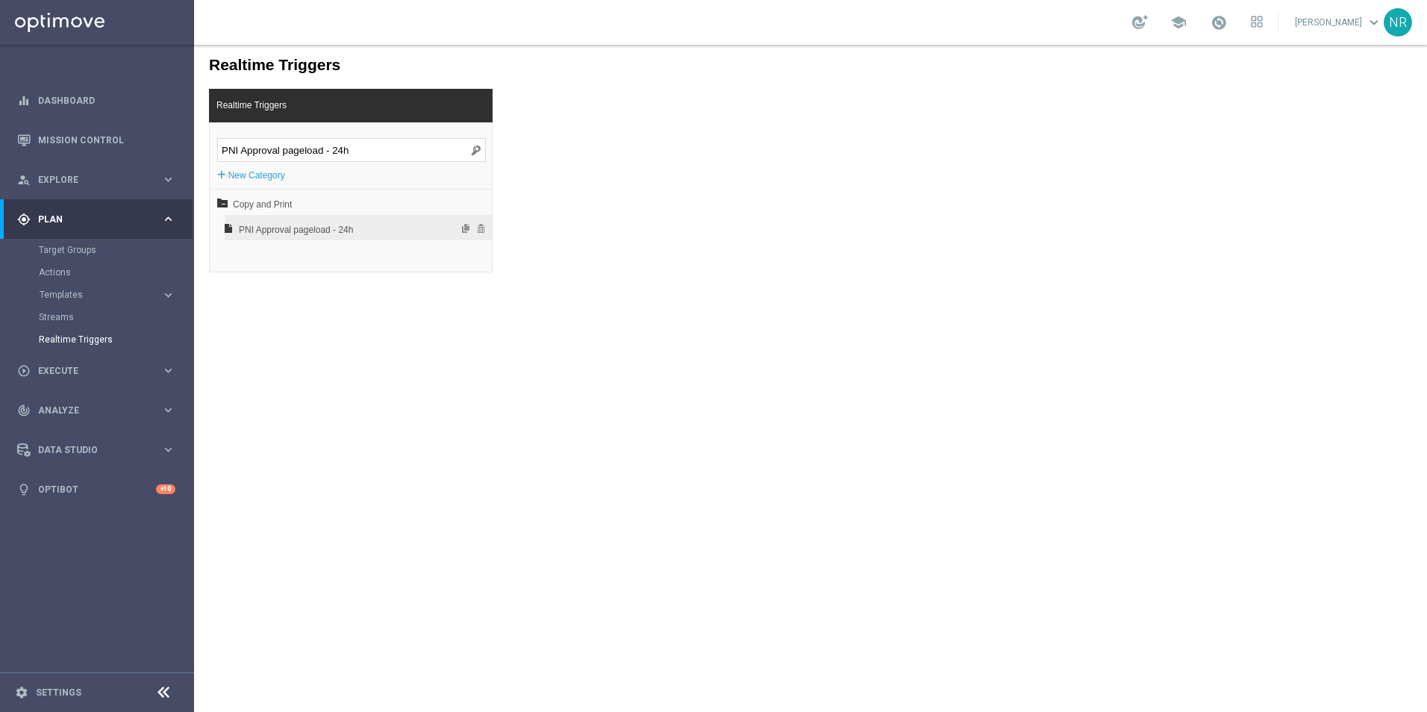
click at [360, 234] on span "PNI Approval pageload - 24h" at bounding box center [319, 229] width 160 height 25
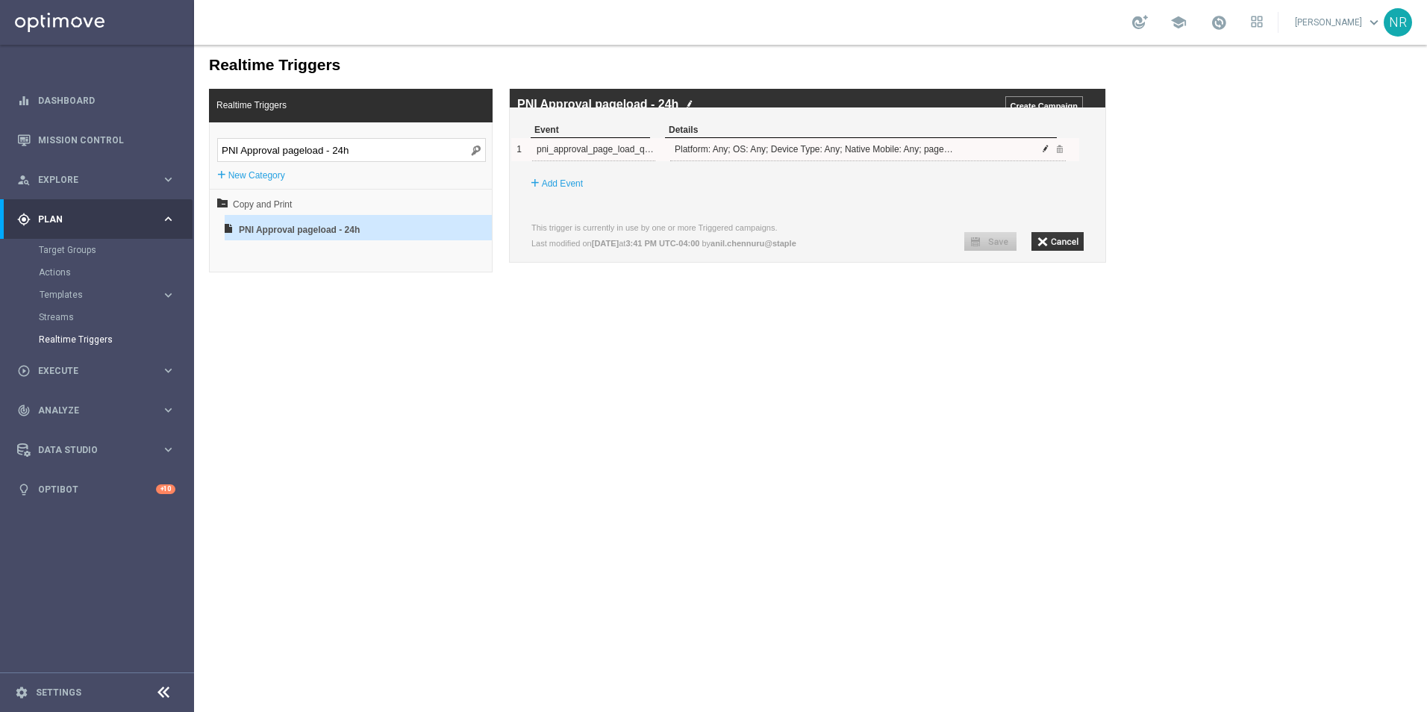
click at [949, 153] on span at bounding box center [1045, 148] width 9 height 9
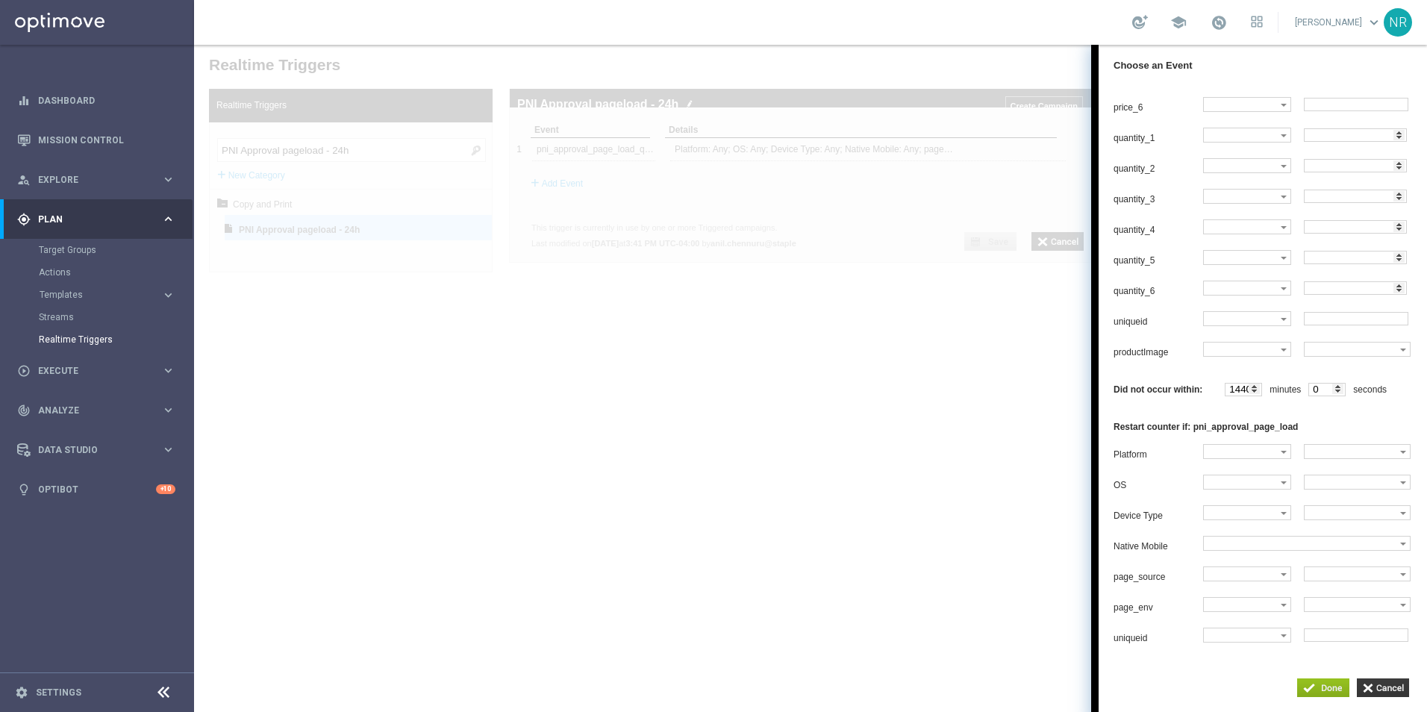
scroll to position [1205, 0]
click at [949, 502] on input "button" at bounding box center [1383, 687] width 52 height 19
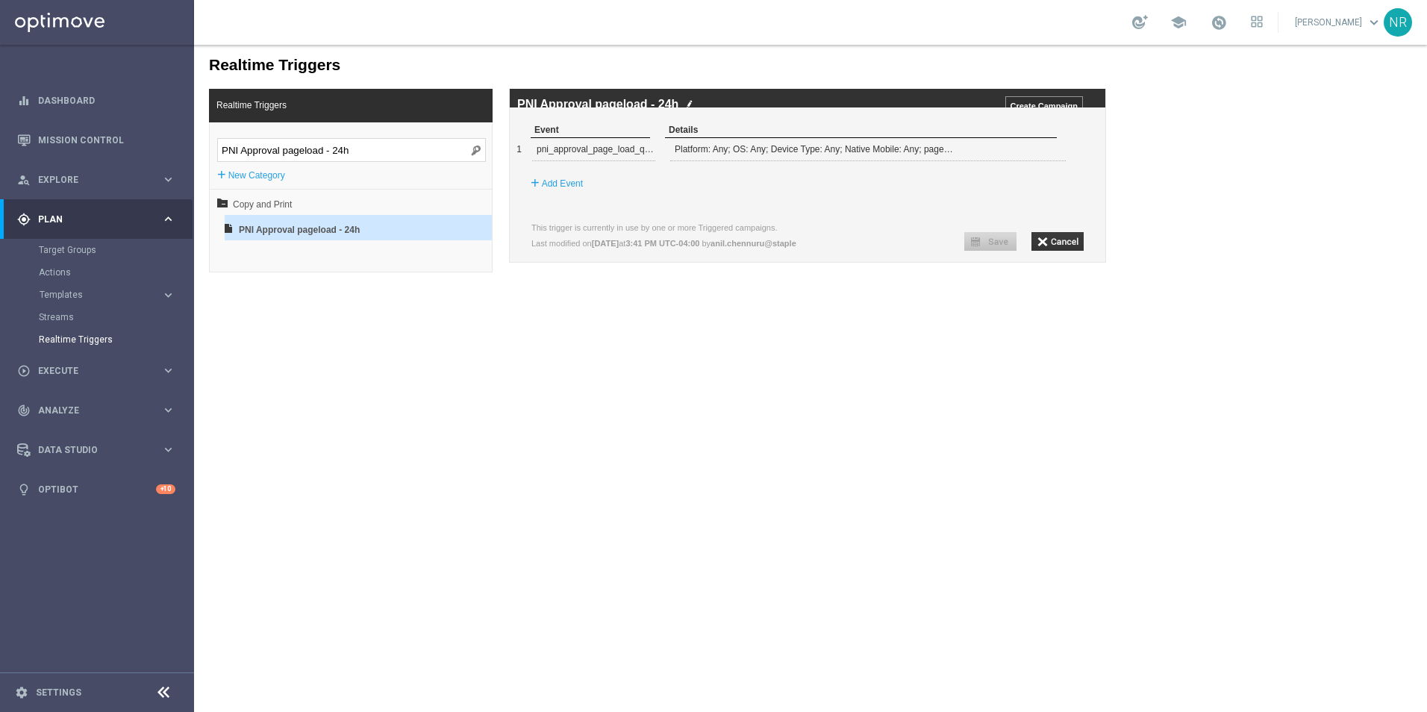
drag, startPoint x: 360, startPoint y: 145, endPoint x: 346, endPoint y: 147, distance: 14.4
click at [360, 145] on input "PNI Approval pageload - 24h" at bounding box center [351, 150] width 269 height 24
type input "PNI Approval pageload - 48h"
click at [301, 221] on span "PNI Approval pageload - 48h" at bounding box center [319, 229] width 160 height 25
click at [949, 153] on span at bounding box center [1045, 148] width 9 height 9
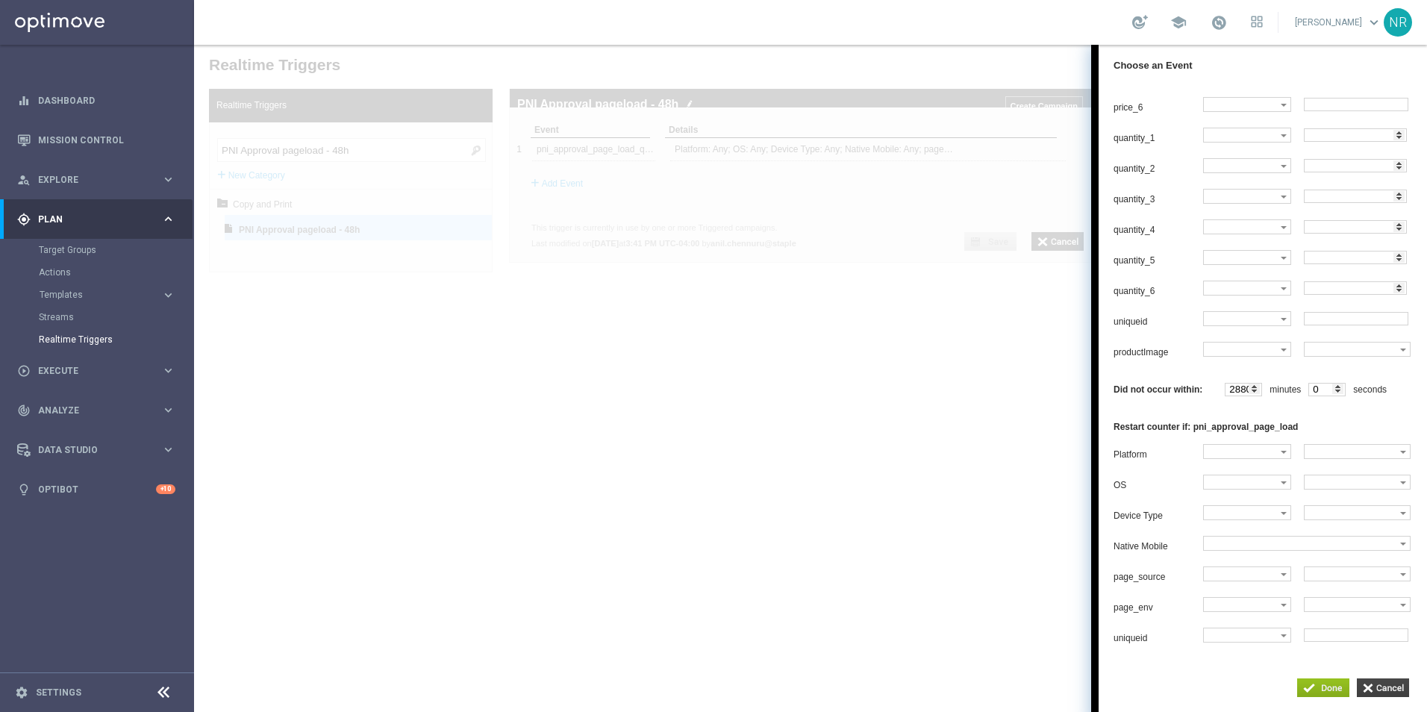
click at [949, 502] on input "button" at bounding box center [1383, 687] width 52 height 19
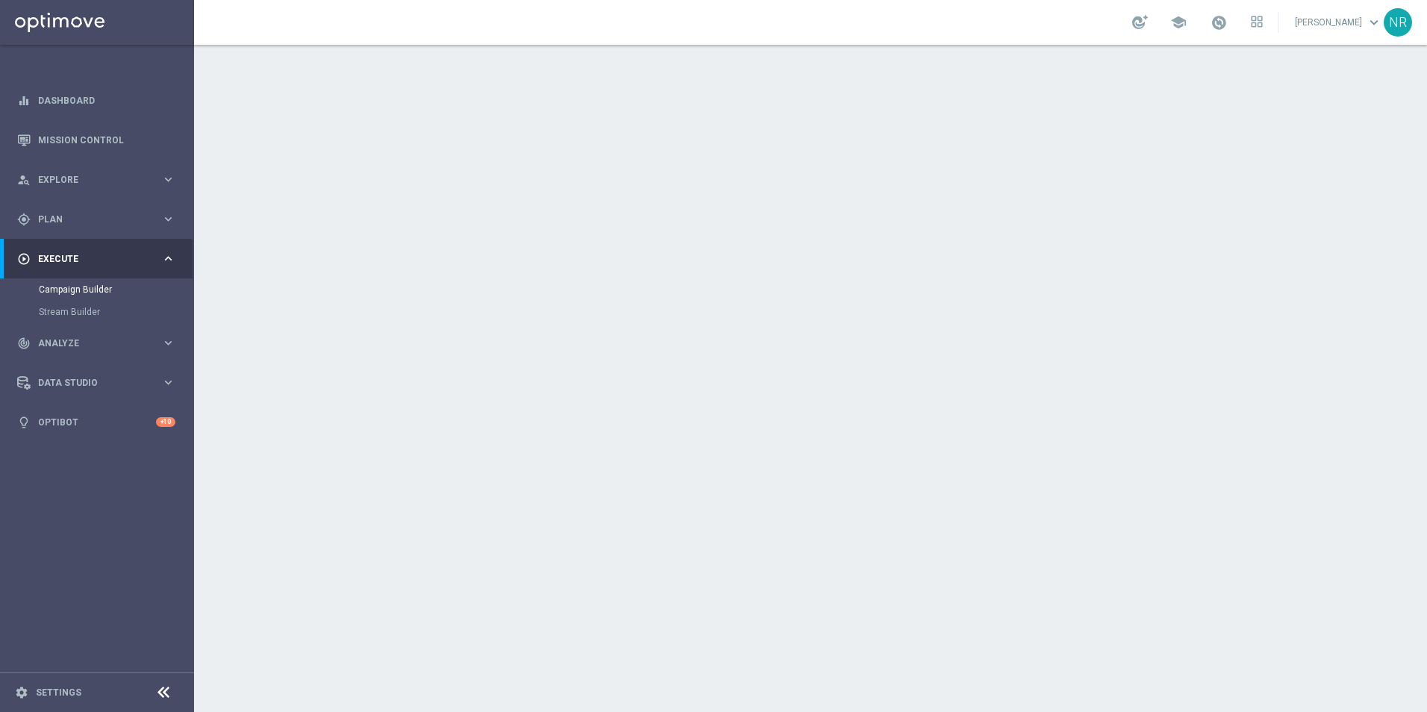
scroll to position [117, 0]
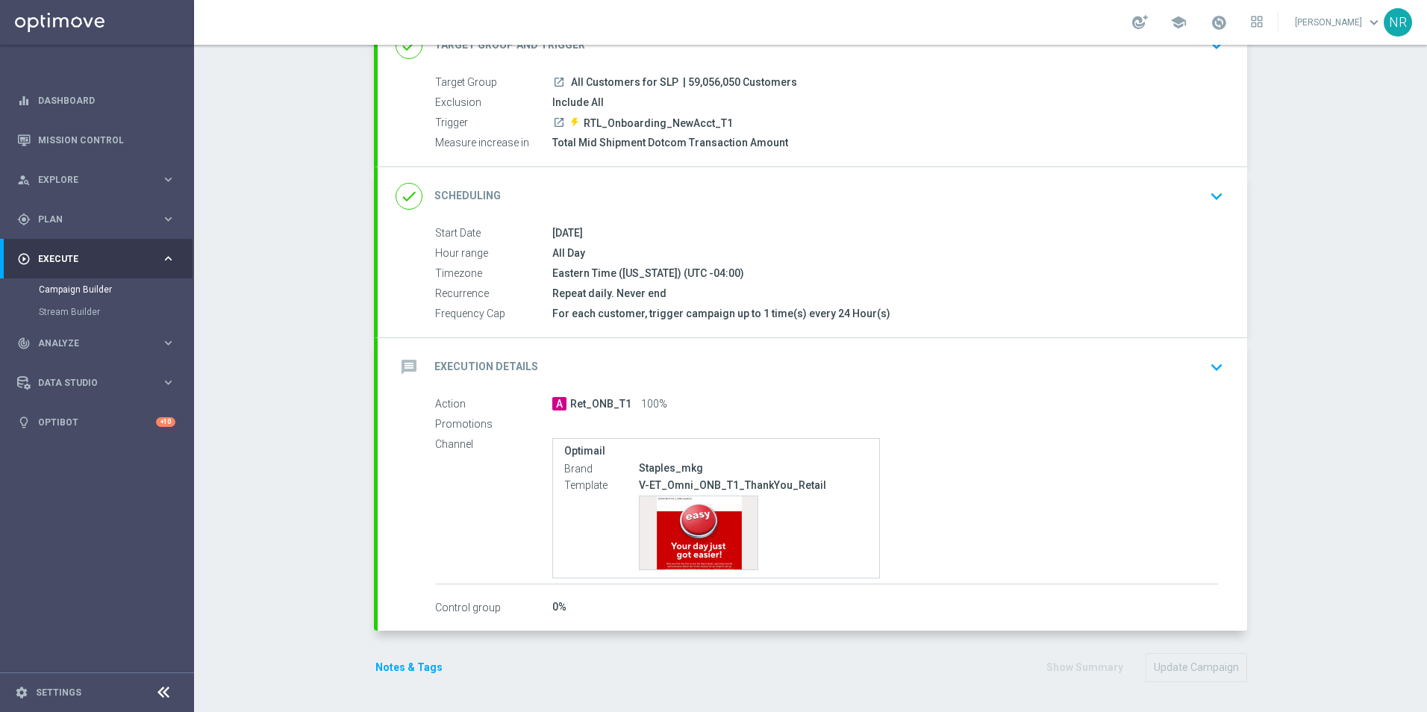
click at [416, 663] on button "Notes & Tags" at bounding box center [409, 667] width 70 height 19
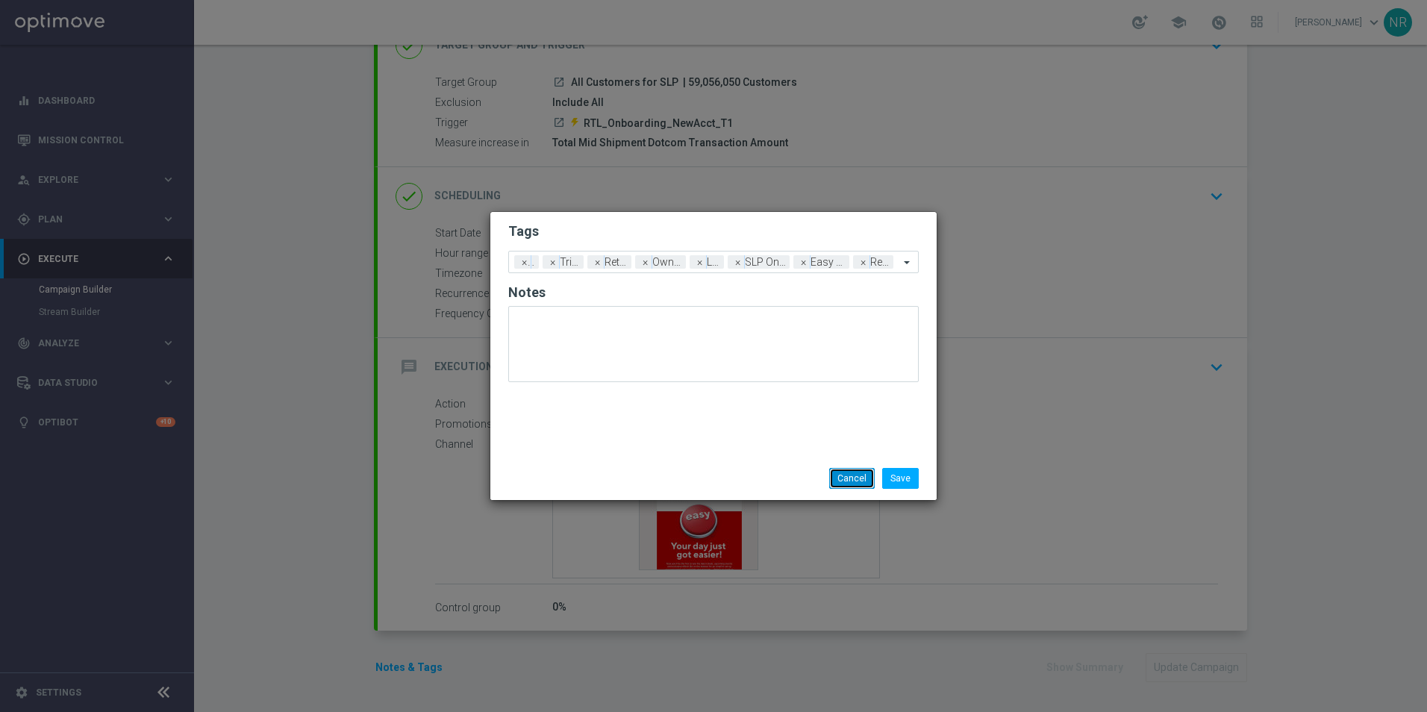
click at [847, 473] on button "Cancel" at bounding box center [852, 478] width 46 height 21
